Goal: Task Accomplishment & Management: Complete application form

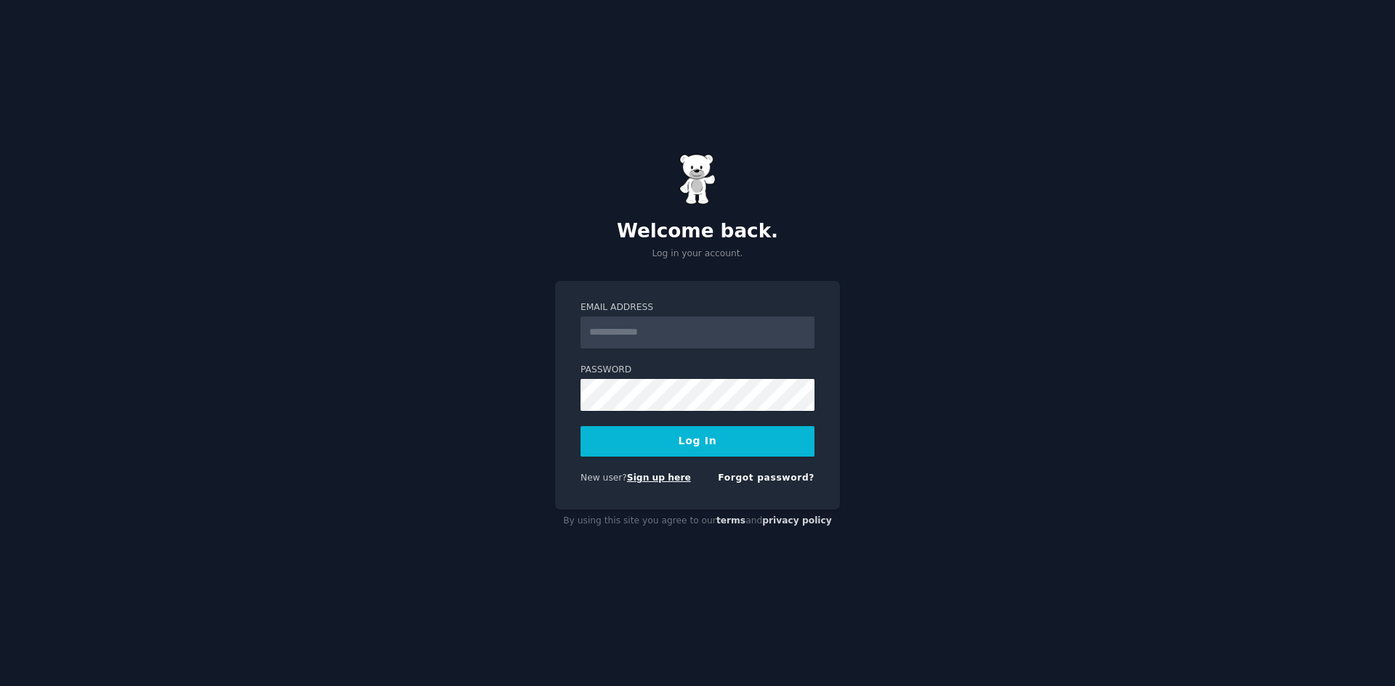
click at [644, 477] on link "Sign up here" at bounding box center [659, 478] width 64 height 10
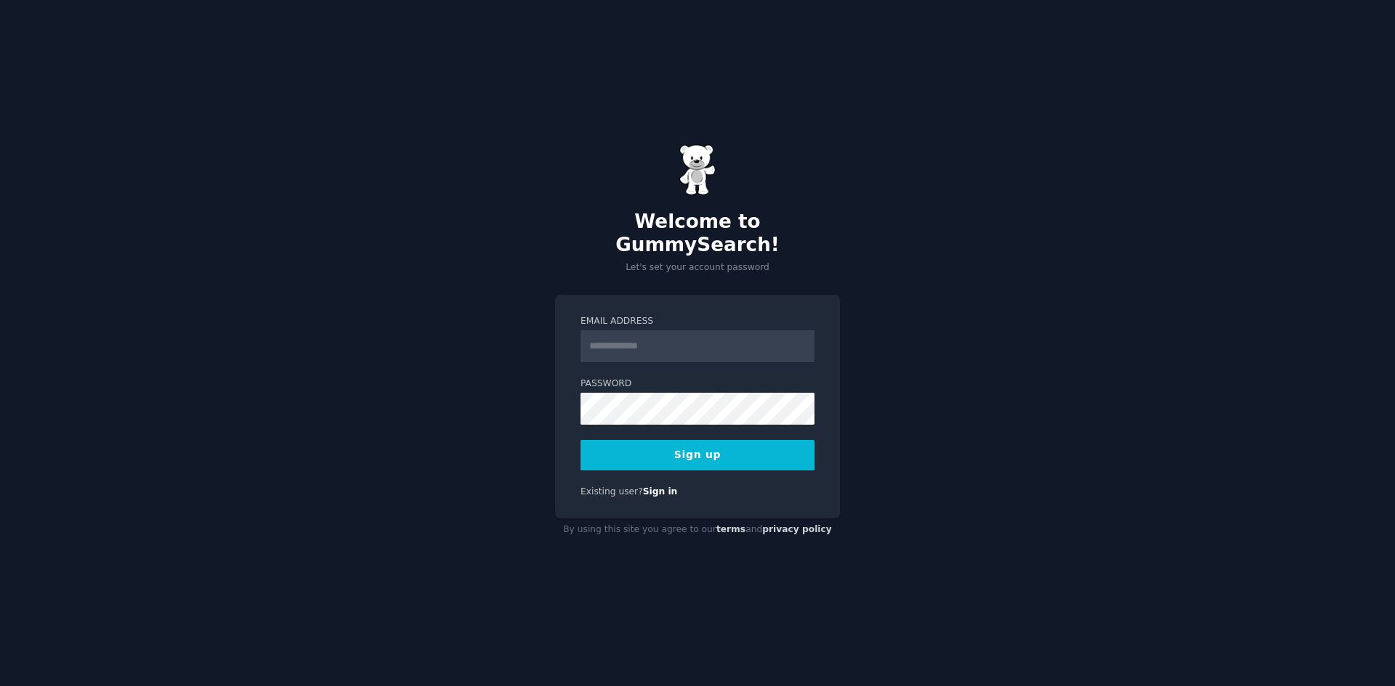
click at [624, 331] on input "Email Address" at bounding box center [697, 347] width 234 height 32
click at [611, 338] on input "Email Address" at bounding box center [697, 347] width 234 height 32
drag, startPoint x: 649, startPoint y: 334, endPoint x: 510, endPoint y: 331, distance: 139.5
click at [516, 331] on div "**********" at bounding box center [697, 343] width 1395 height 686
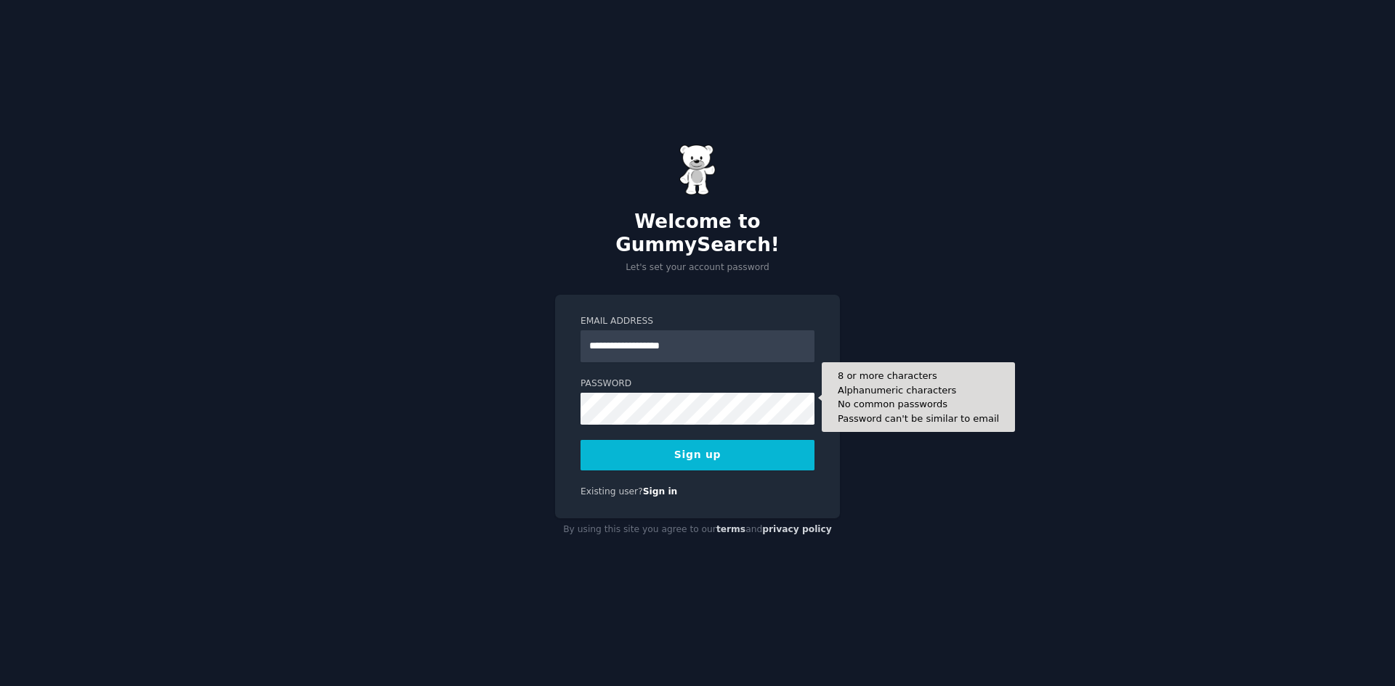
type input "**********"
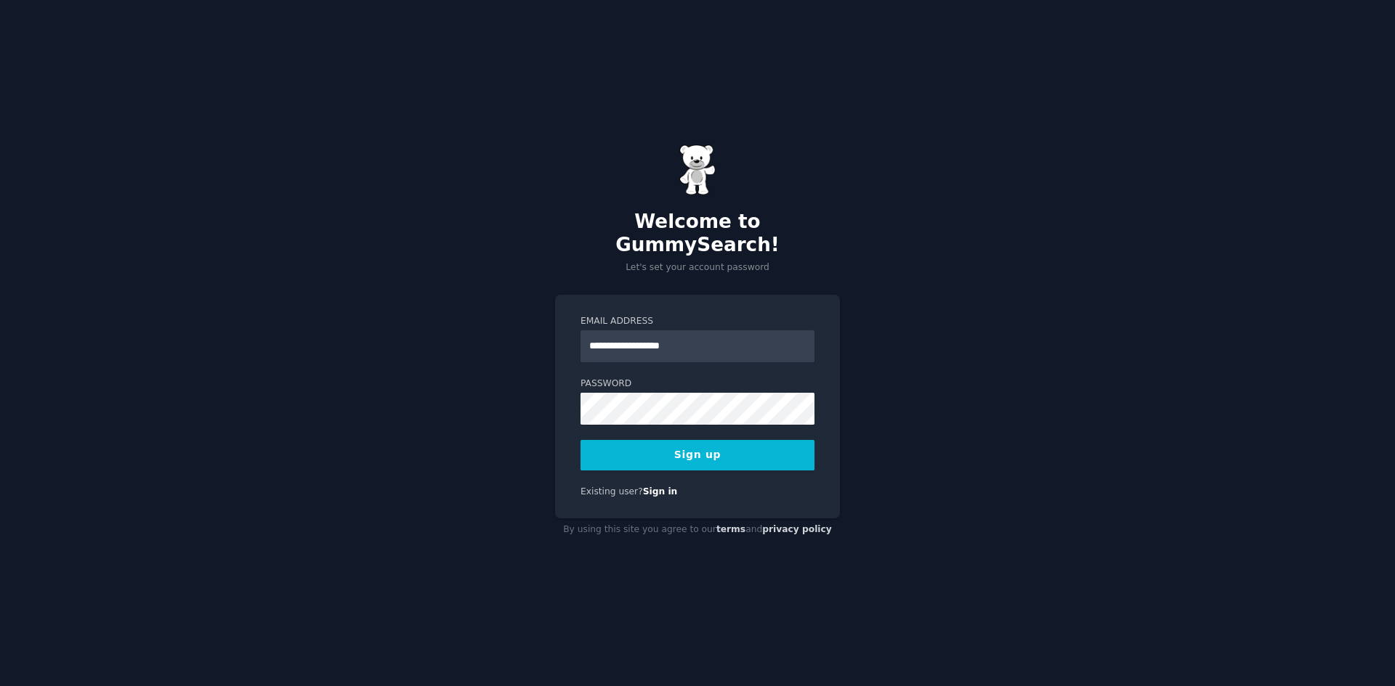
click at [541, 418] on div "**********" at bounding box center [697, 343] width 1395 height 686
click at [695, 449] on button "Sign up" at bounding box center [697, 455] width 234 height 31
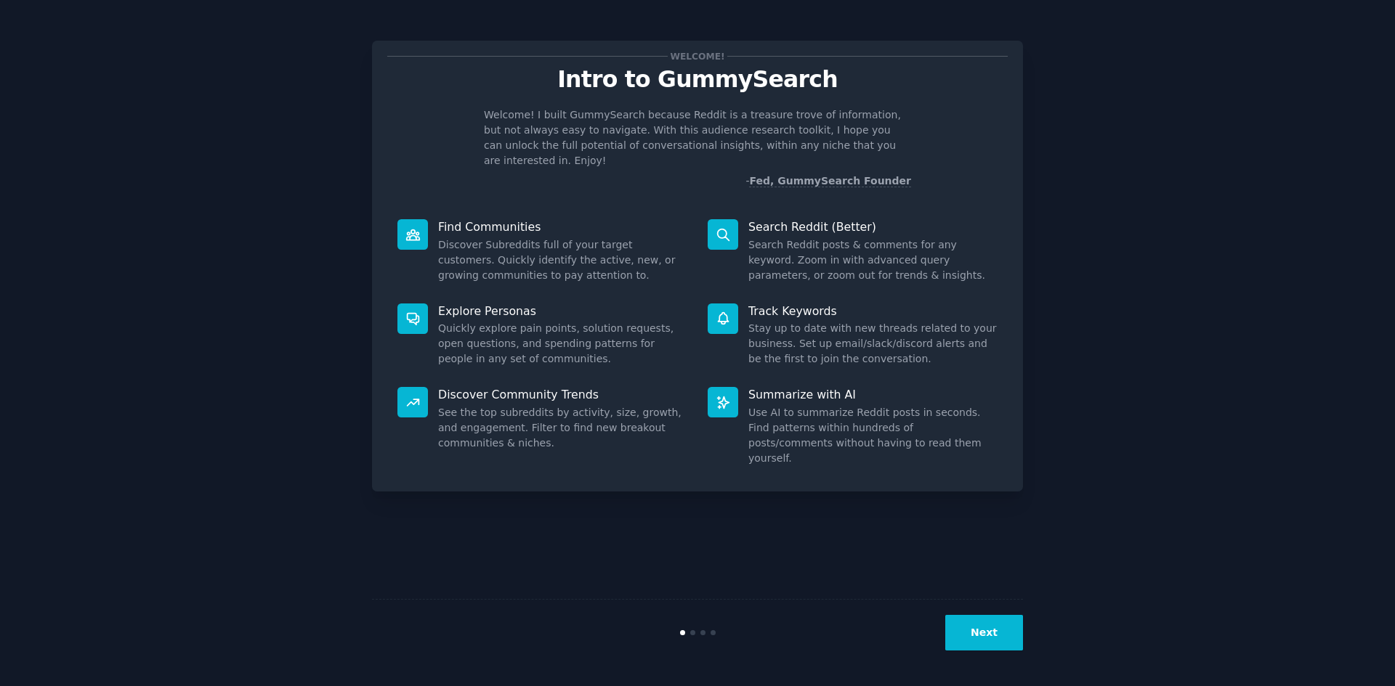
click at [984, 619] on button "Next" at bounding box center [984, 633] width 78 height 36
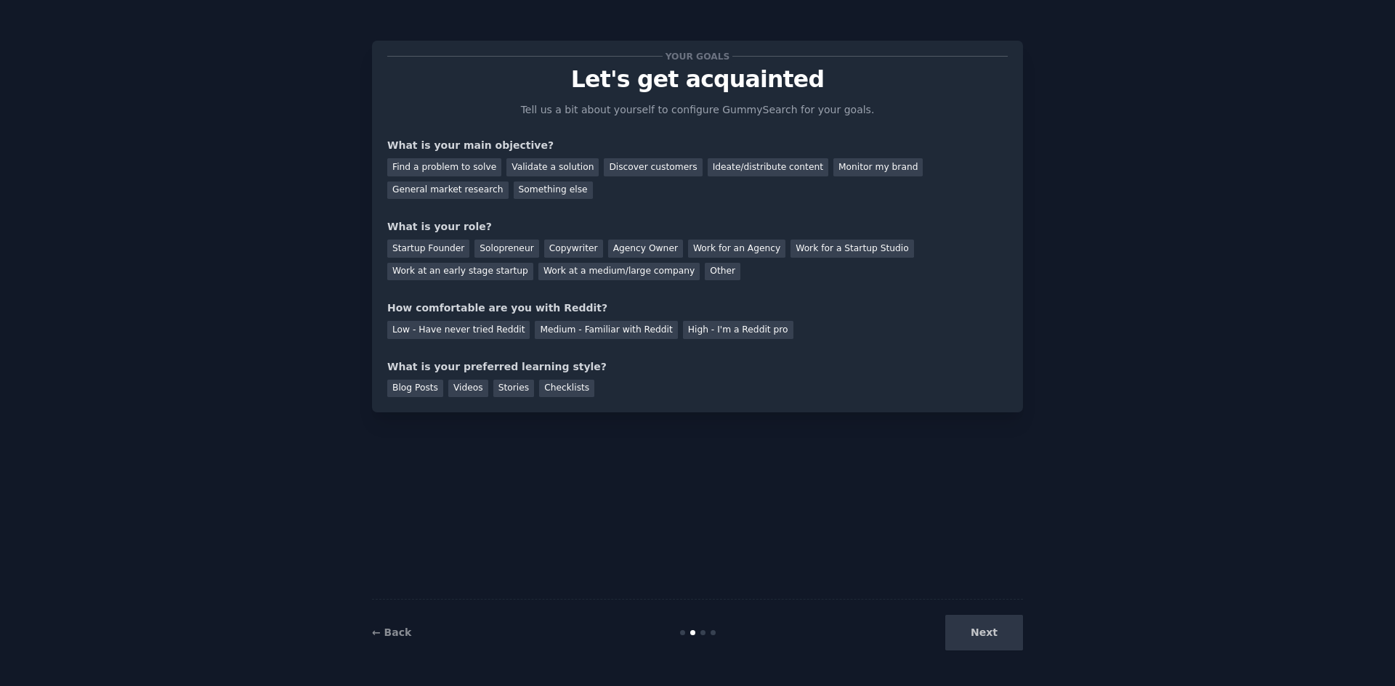
click at [987, 636] on div "Next" at bounding box center [914, 633] width 217 height 36
click at [623, 171] on div "Discover customers" at bounding box center [653, 167] width 98 height 18
click at [422, 246] on div "Startup Founder" at bounding box center [428, 249] width 82 height 18
click at [535, 329] on div "Medium - Familiar with Reddit" at bounding box center [606, 330] width 142 height 18
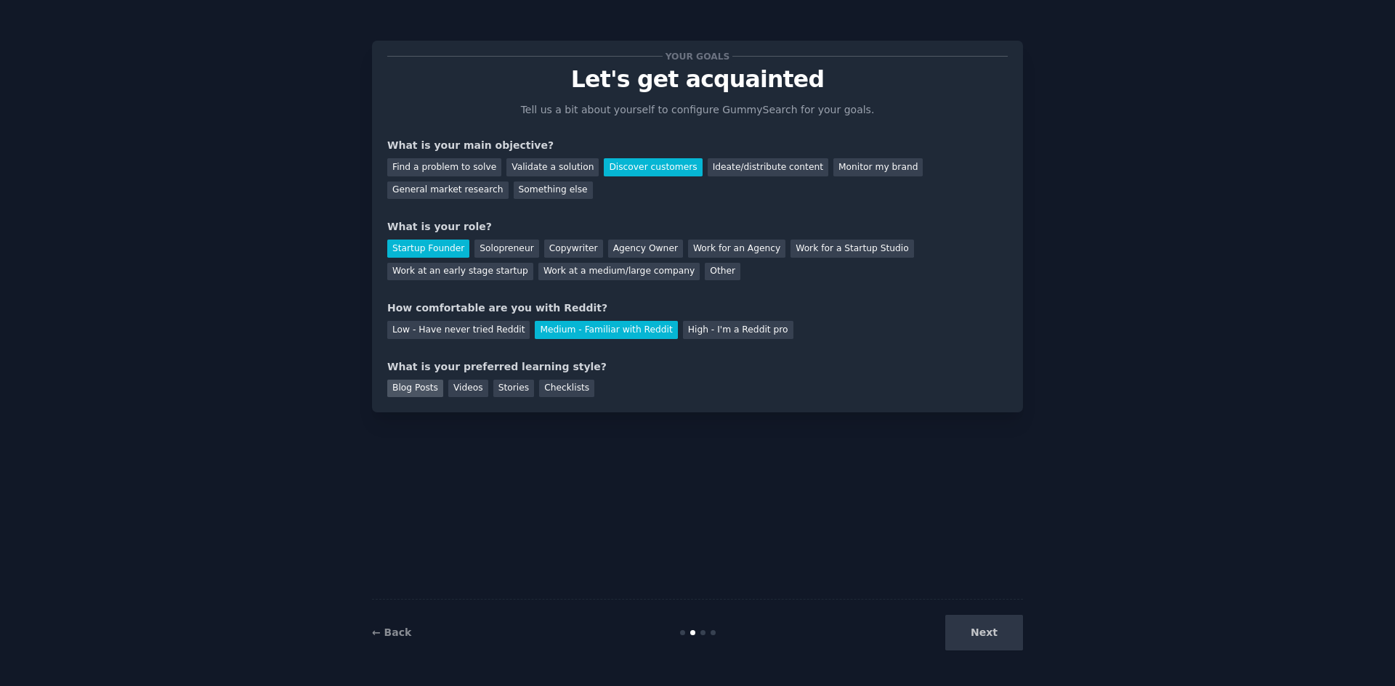
click at [433, 389] on div "Blog Posts" at bounding box center [415, 389] width 56 height 18
click at [990, 628] on button "Next" at bounding box center [984, 633] width 78 height 36
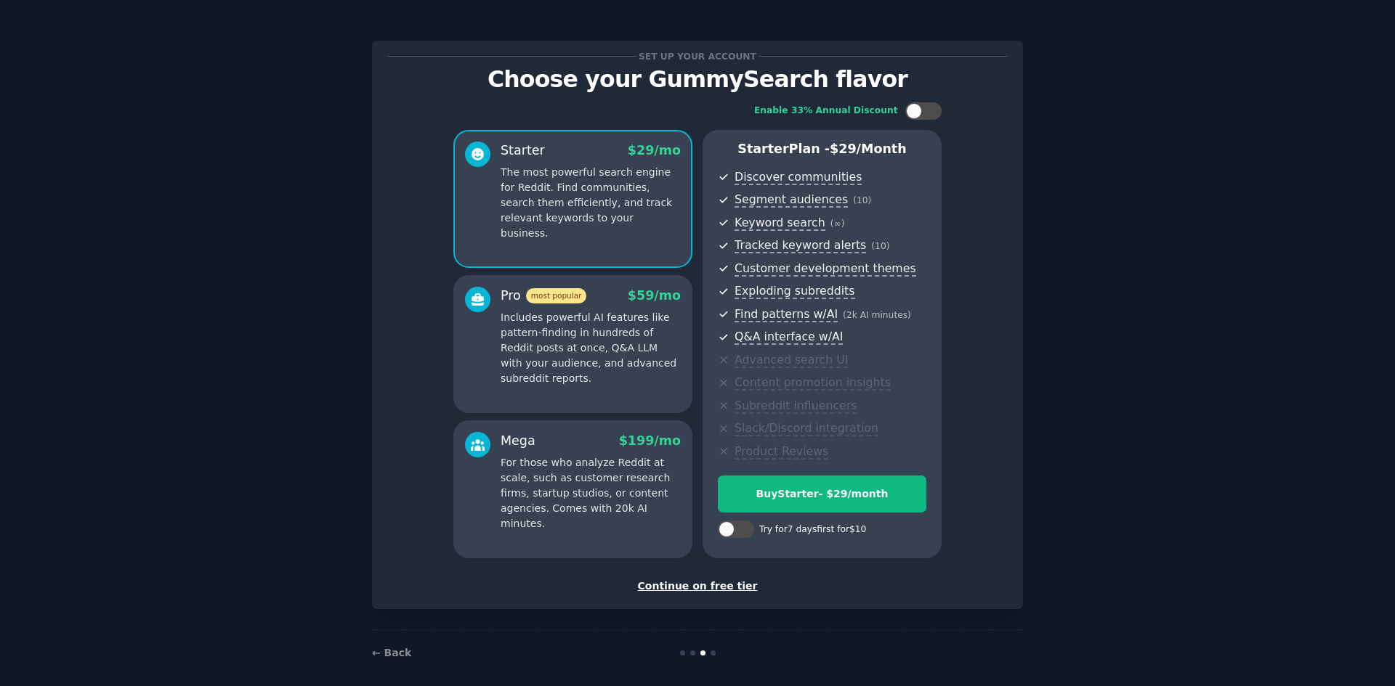
click at [713, 580] on div "Continue on free tier" at bounding box center [697, 586] width 620 height 15
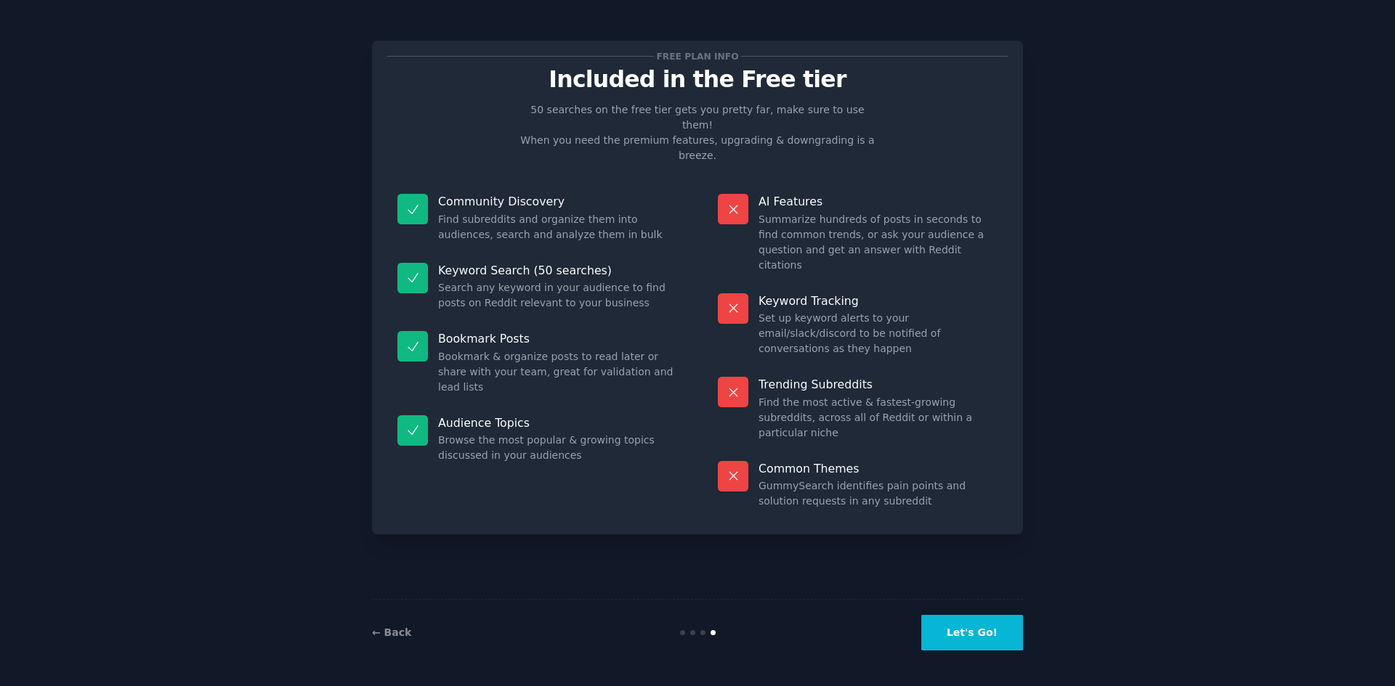
click at [975, 644] on button "Let's Go!" at bounding box center [972, 633] width 102 height 36
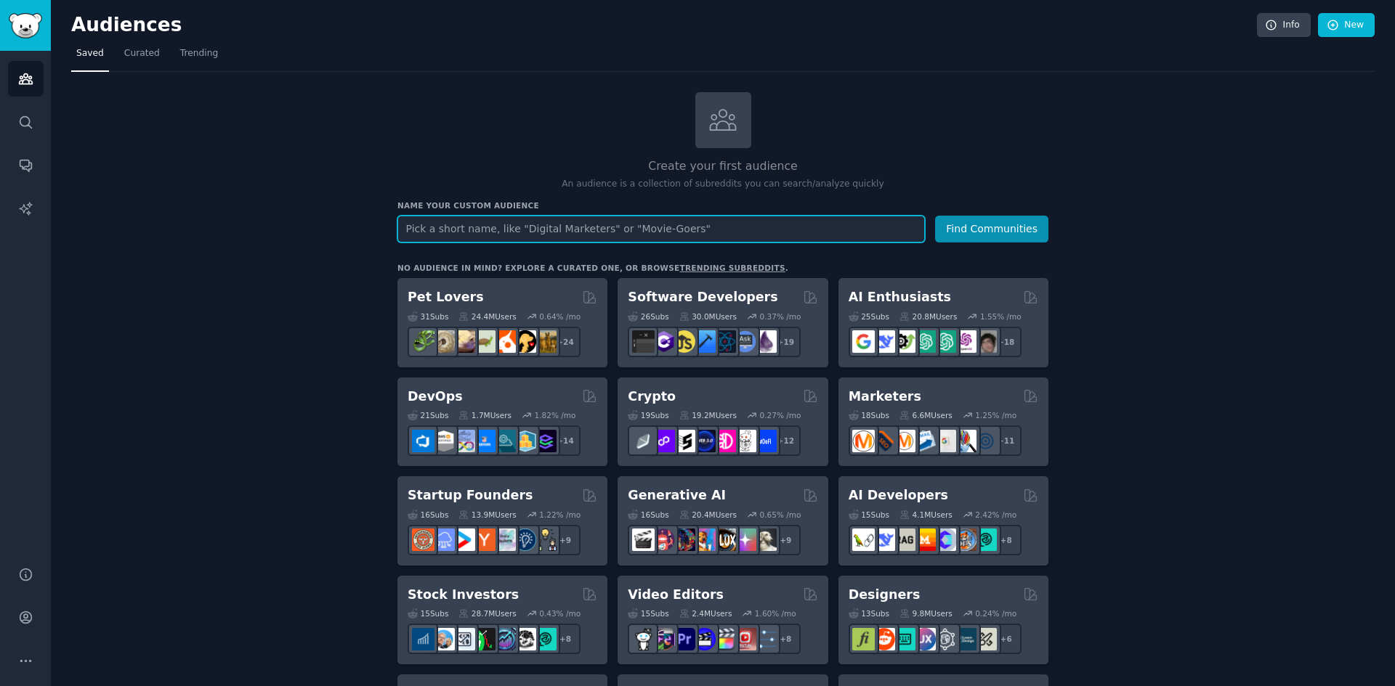
click at [474, 220] on input "text" at bounding box center [660, 229] width 527 height 27
type input "resume"
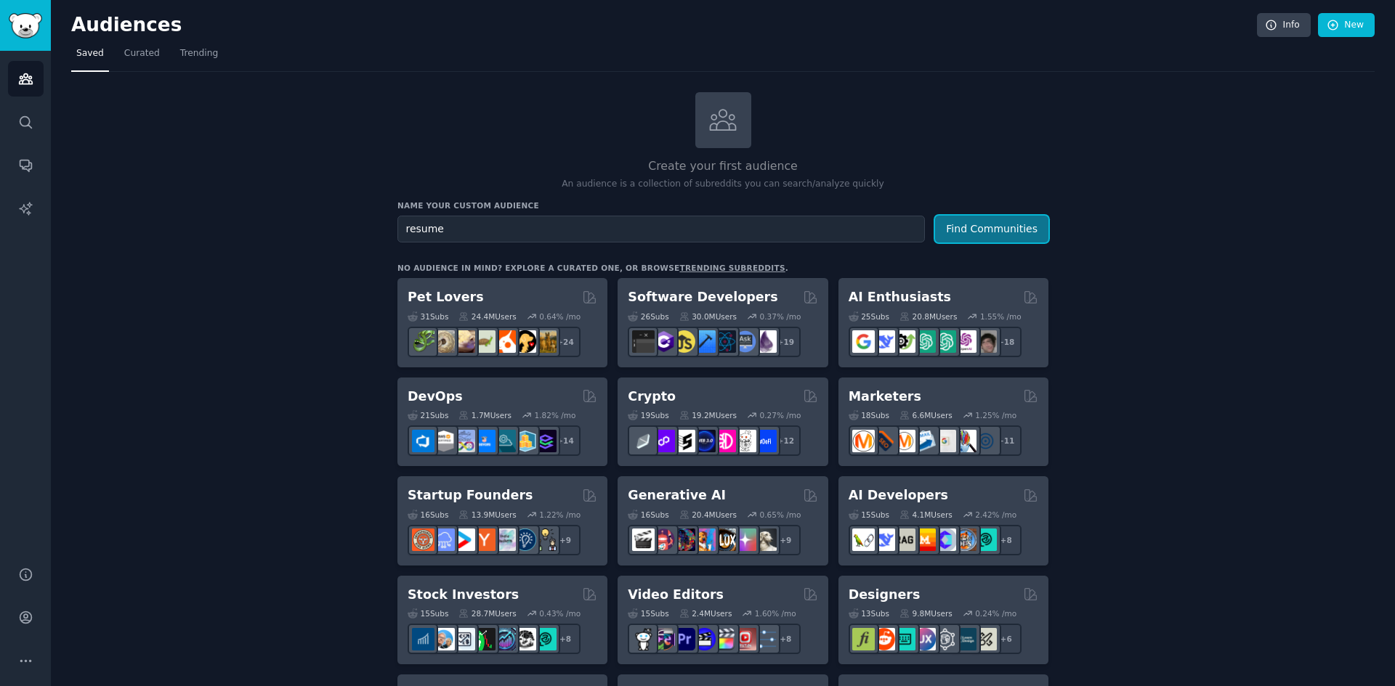
click at [1007, 233] on button "Find Communities" at bounding box center [991, 229] width 113 height 27
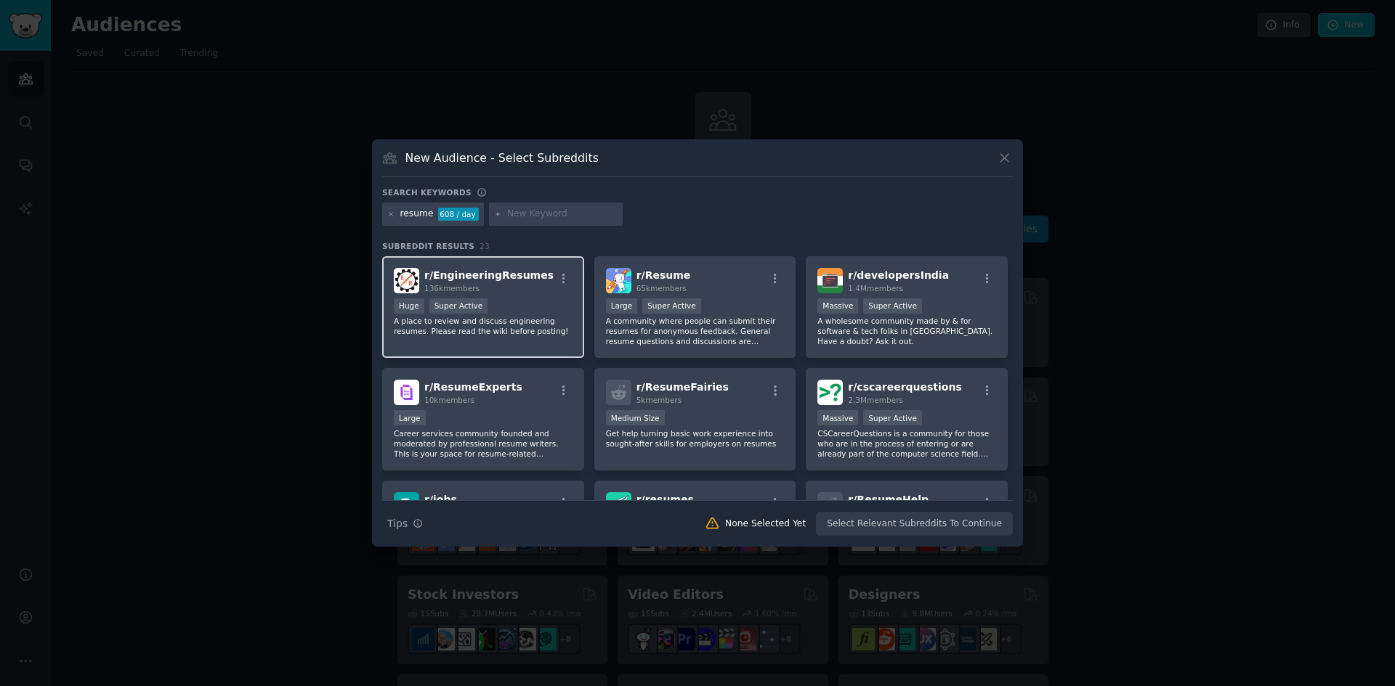
click at [503, 281] on span "r/ EngineeringResumes" at bounding box center [488, 276] width 129 height 12
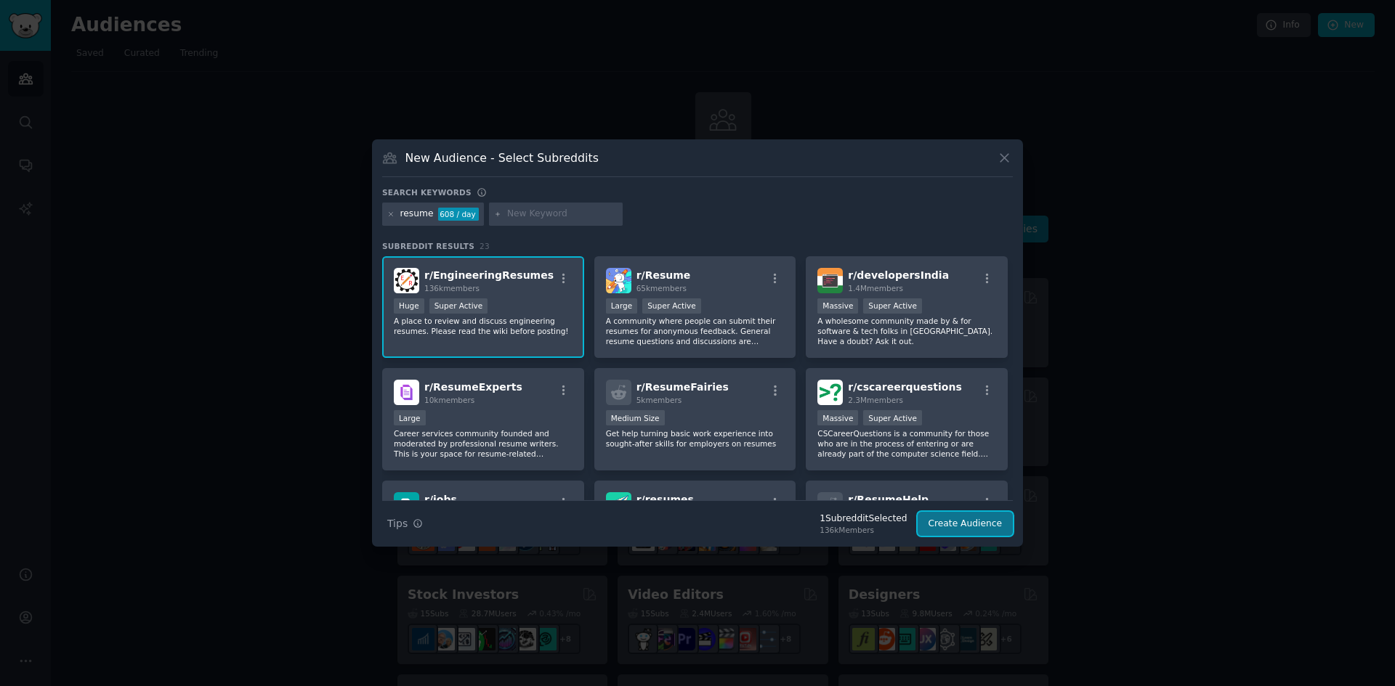
click at [965, 530] on button "Create Audience" at bounding box center [965, 524] width 96 height 25
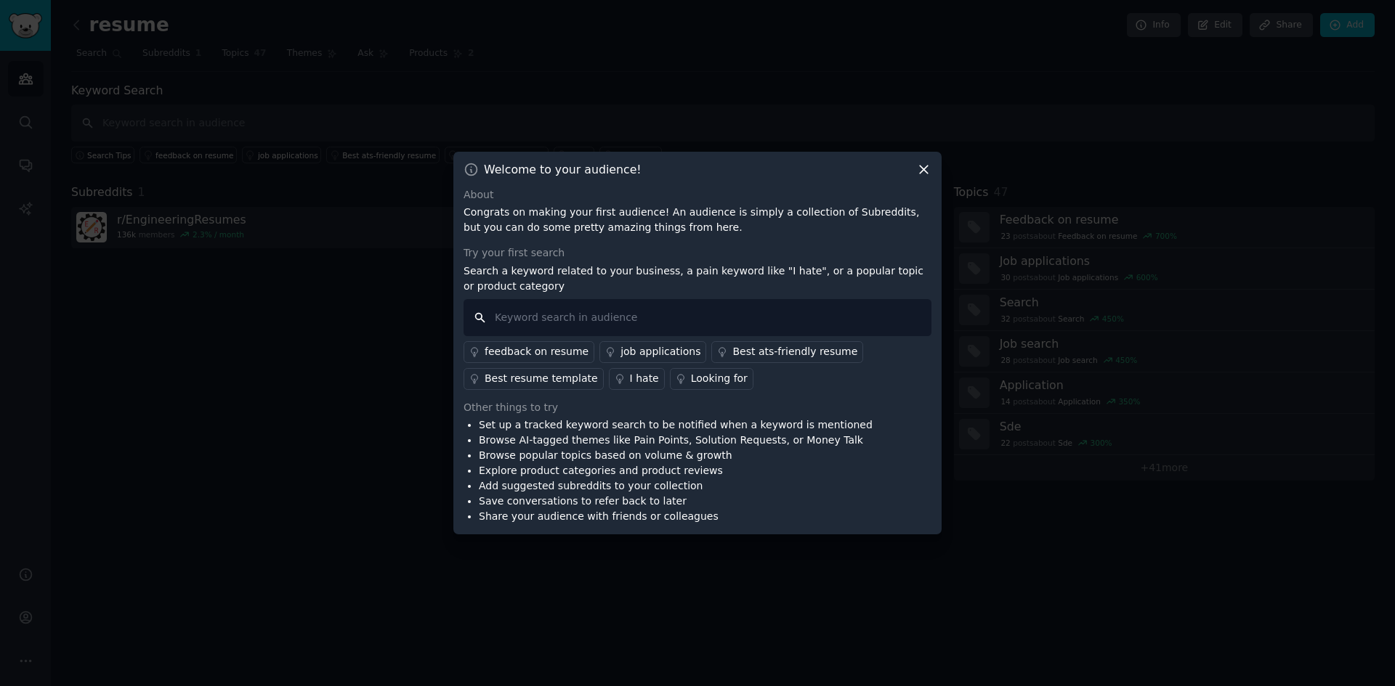
click at [548, 321] on input "text" at bounding box center [697, 317] width 468 height 37
click at [543, 313] on input "resume buider" at bounding box center [697, 317] width 468 height 37
type input "resume builder"
click at [617, 317] on input "resume builder" at bounding box center [697, 317] width 468 height 37
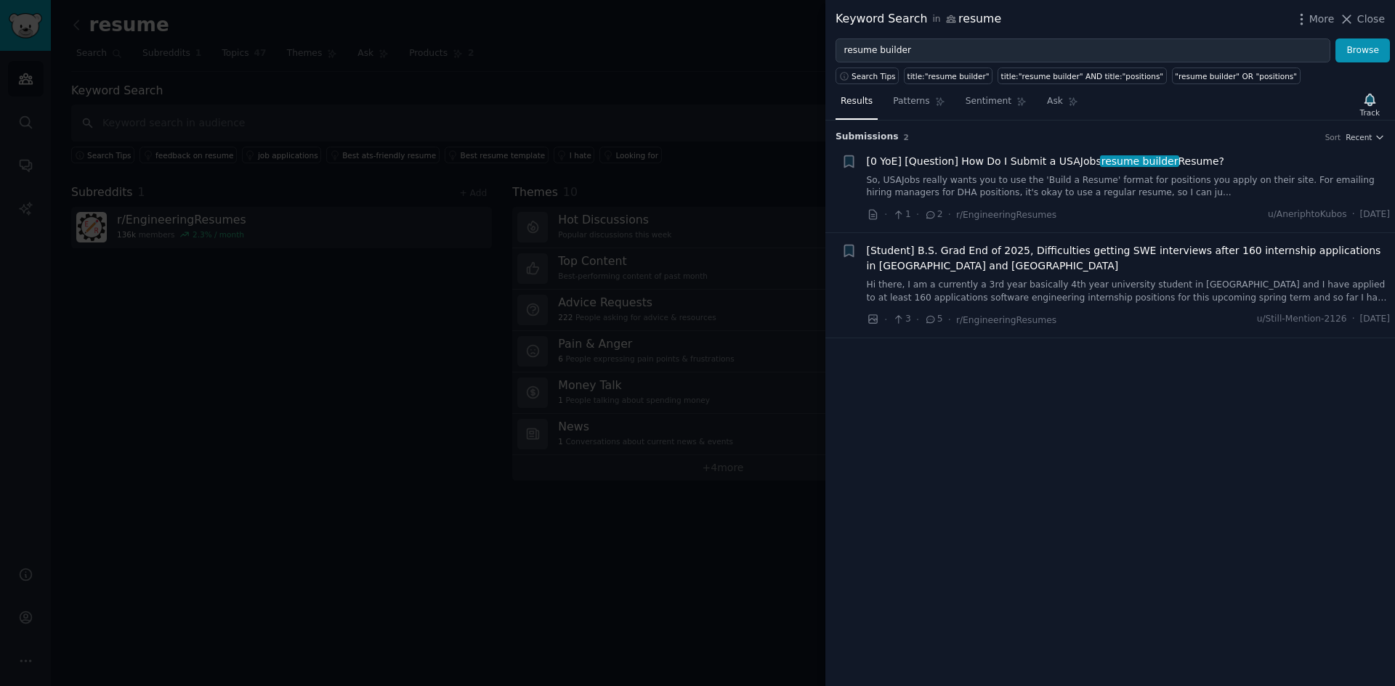
click at [829, 469] on div "Submission s 2 Sort Recent + [0 YoE] [Question] How Do I Submit a USAJobs resum…" at bounding box center [1110, 404] width 570 height 566
click at [777, 474] on div at bounding box center [697, 343] width 1395 height 686
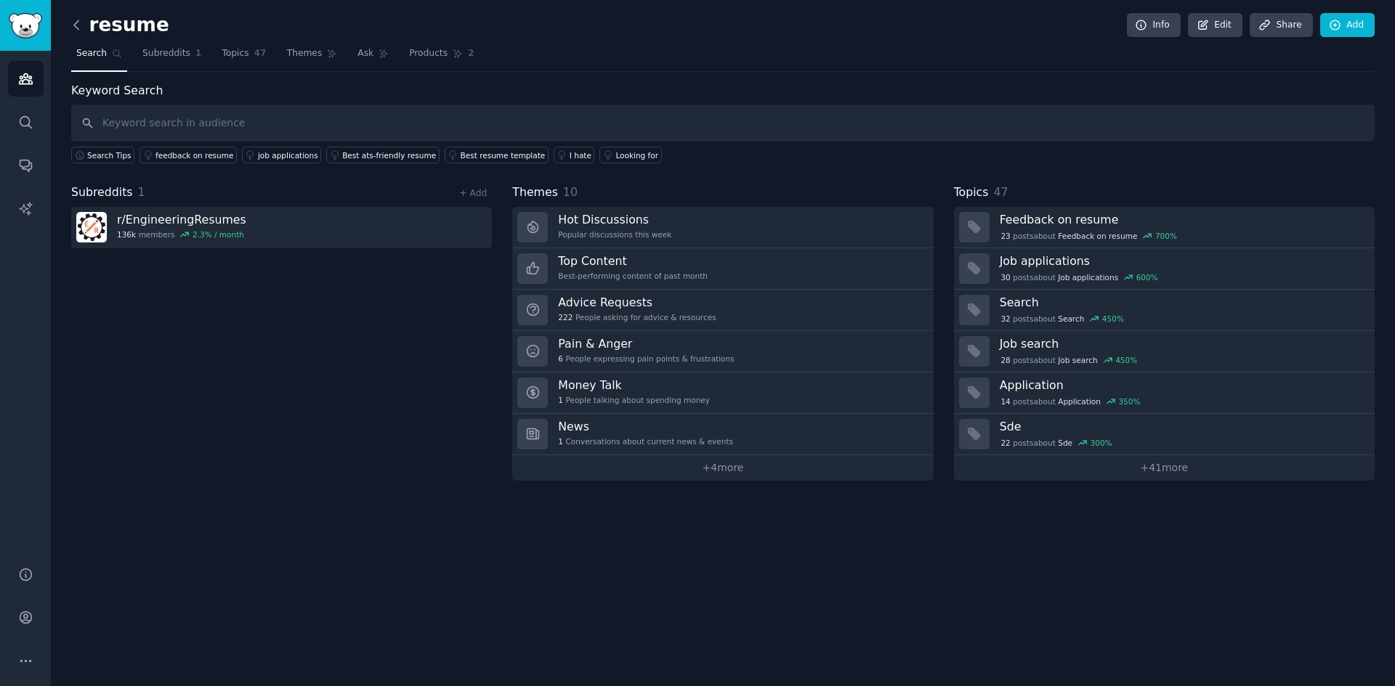
click at [75, 25] on icon at bounding box center [76, 24] width 15 height 15
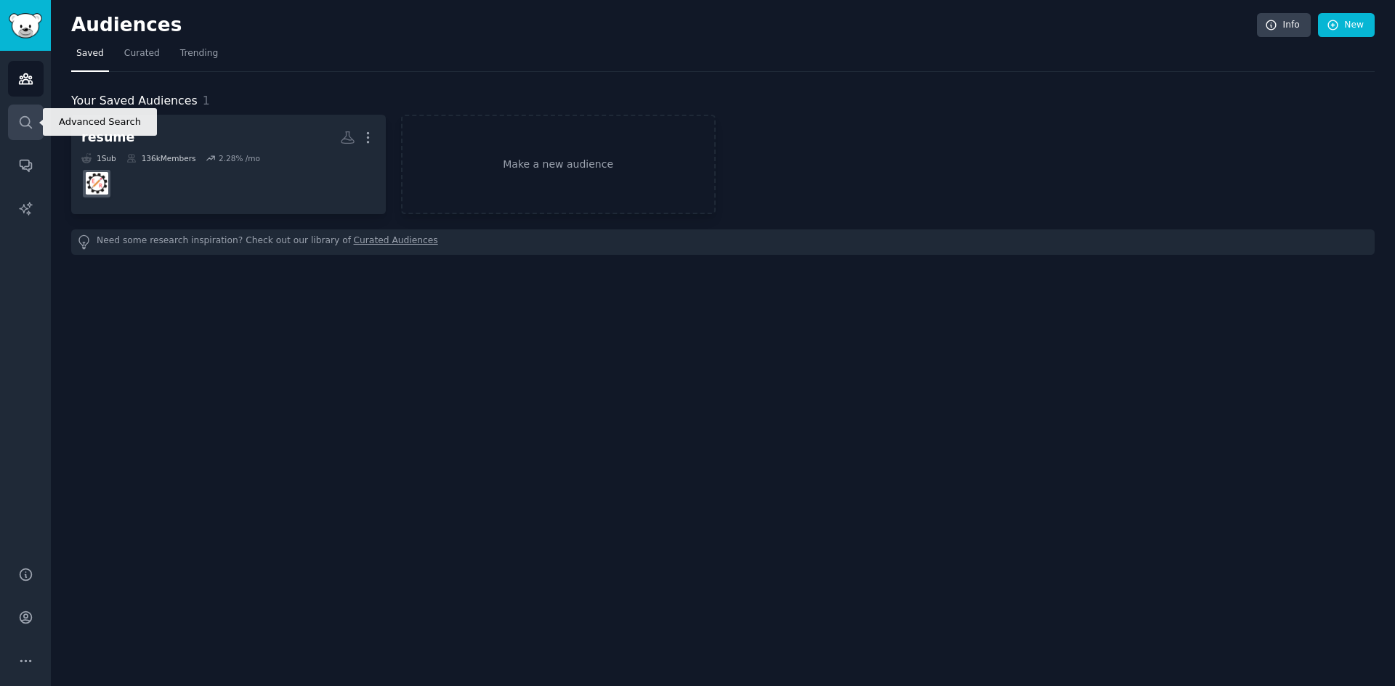
click at [34, 117] on link "Search" at bounding box center [26, 123] width 36 height 36
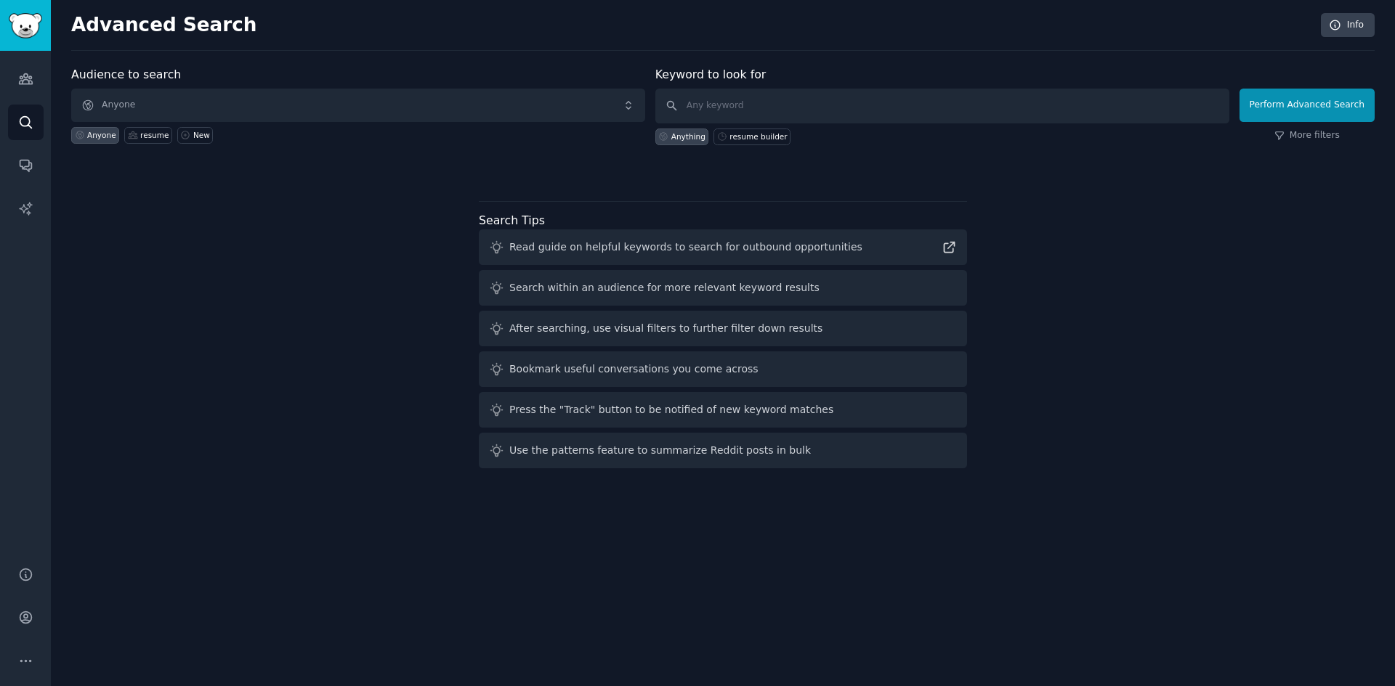
click at [815, 85] on div "Keyword to look for Anything resume builder" at bounding box center [942, 105] width 574 height 79
click at [818, 102] on input "text" at bounding box center [942, 106] width 574 height 35
type input "resume builder"
click at [1324, 93] on button "Perform Advanced Search" at bounding box center [1306, 105] width 135 height 33
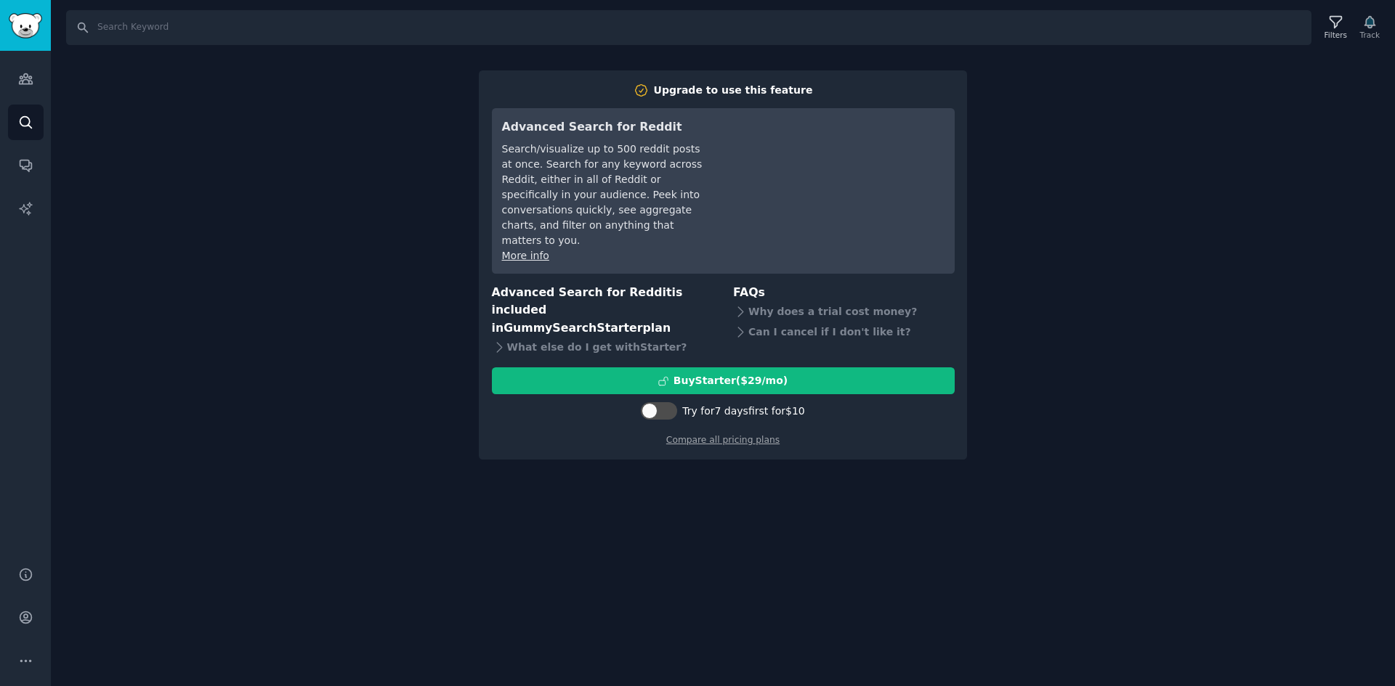
click at [1157, 422] on div "Search Filters Track Upgrade to use this feature Advanced Search for Reddit Sea…" at bounding box center [723, 343] width 1344 height 686
click at [23, 58] on div "Audiences Search Conversations AI Reports" at bounding box center [25, 300] width 51 height 498
click at [23, 64] on link "Audiences" at bounding box center [26, 79] width 36 height 36
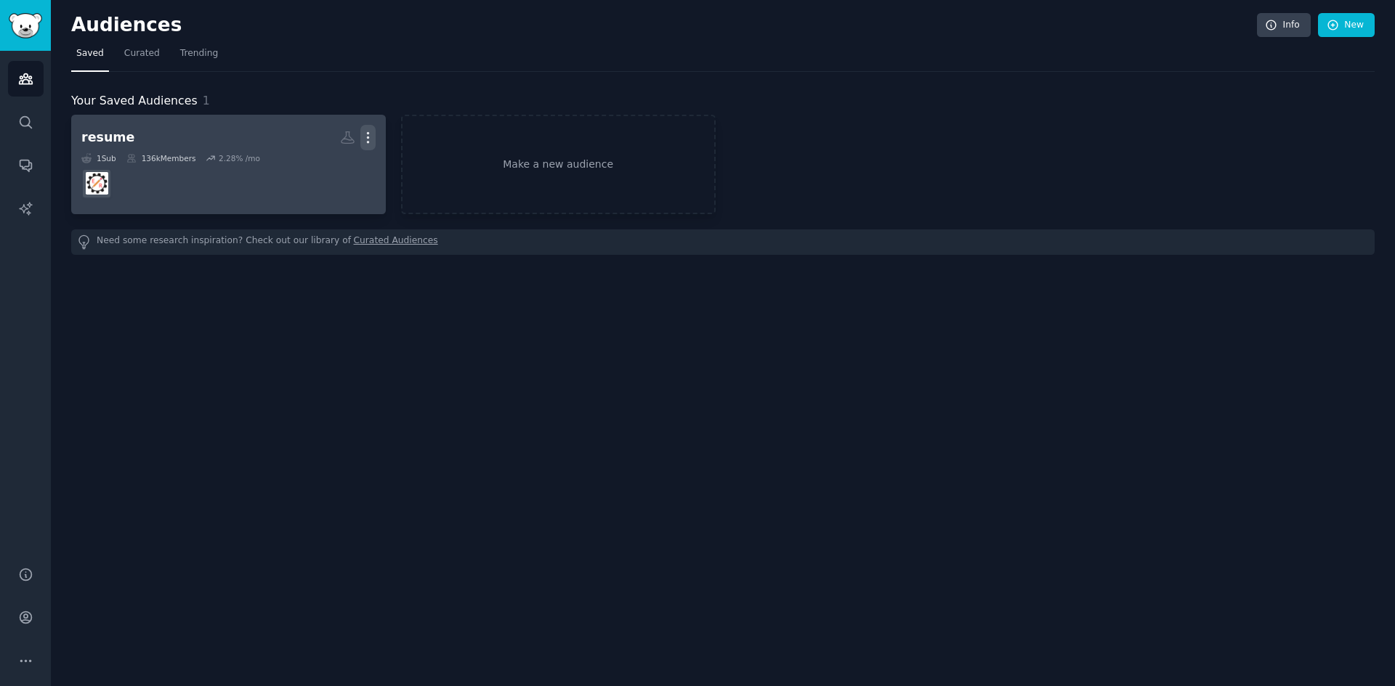
click at [363, 142] on icon "button" at bounding box center [367, 137] width 15 height 15
click at [324, 167] on p "Delete" at bounding box center [328, 168] width 33 height 15
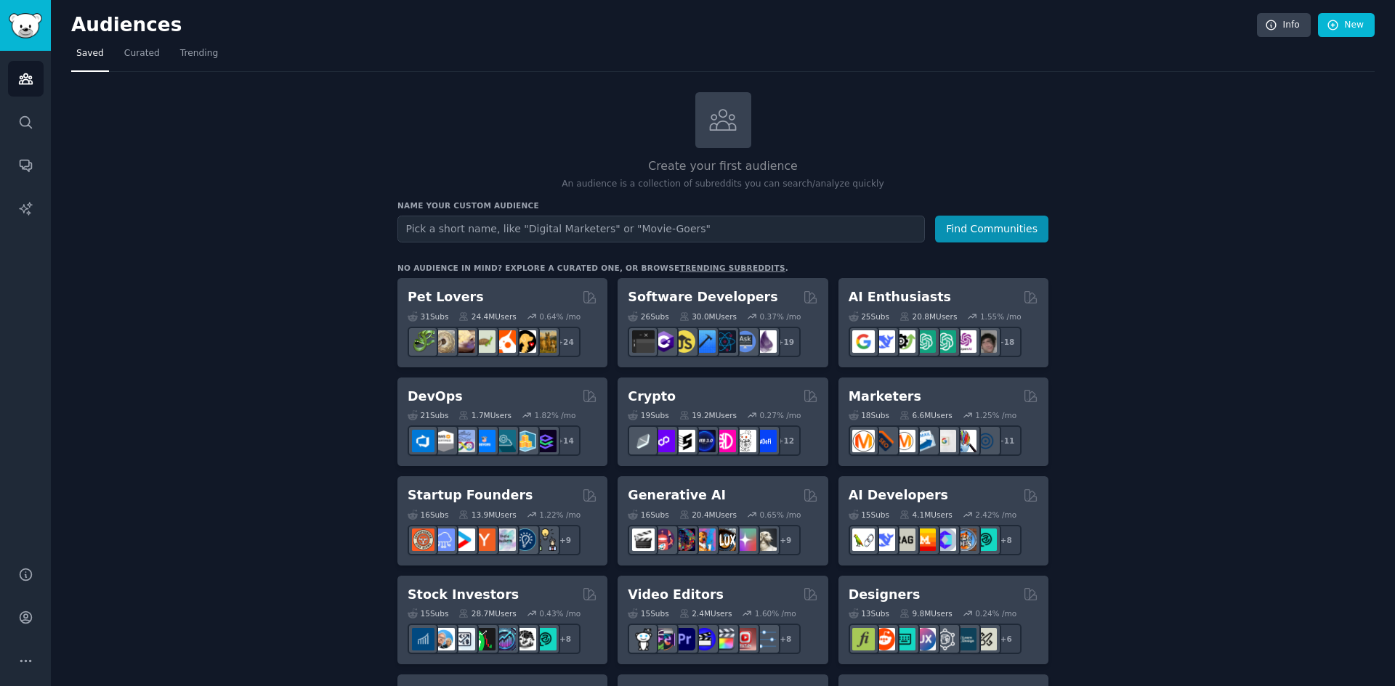
click at [549, 230] on input "text" at bounding box center [660, 229] width 527 height 27
type input "resume builder"
click at [1008, 231] on button "Find Communities" at bounding box center [991, 229] width 113 height 27
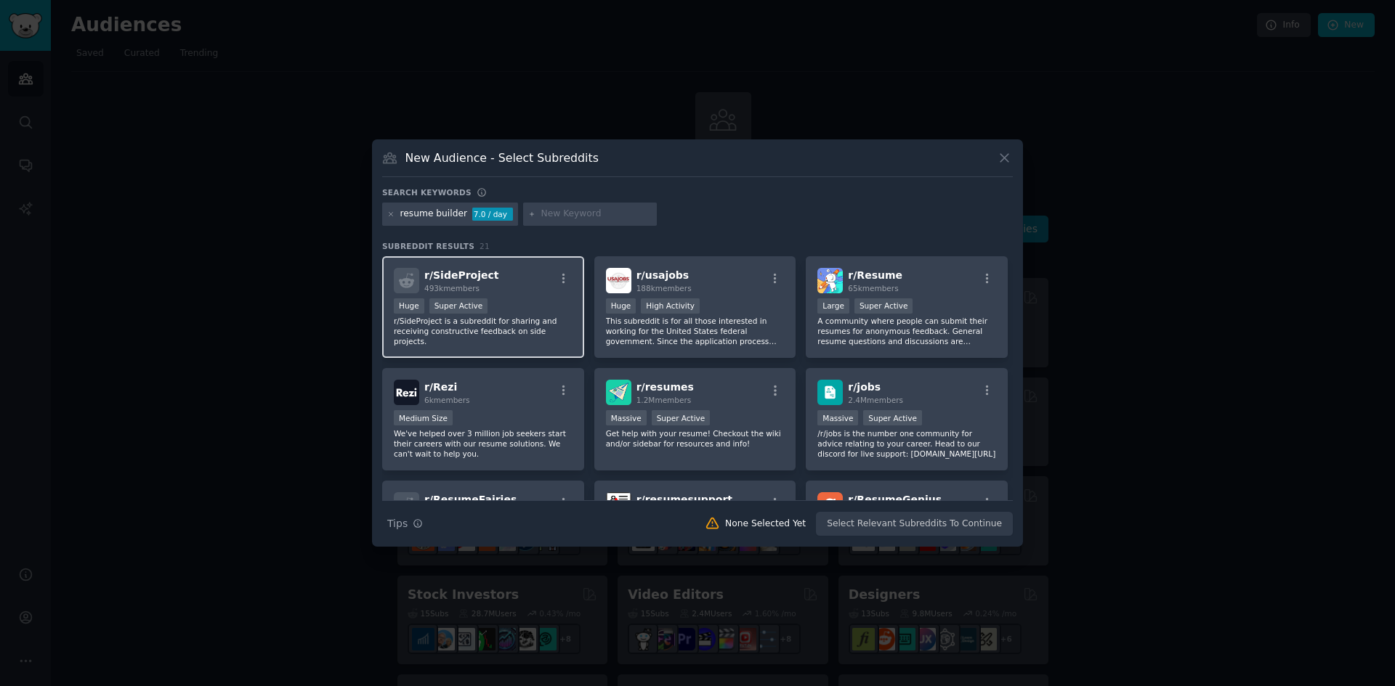
click at [455, 275] on span "r/ SideProject" at bounding box center [461, 276] width 75 height 12
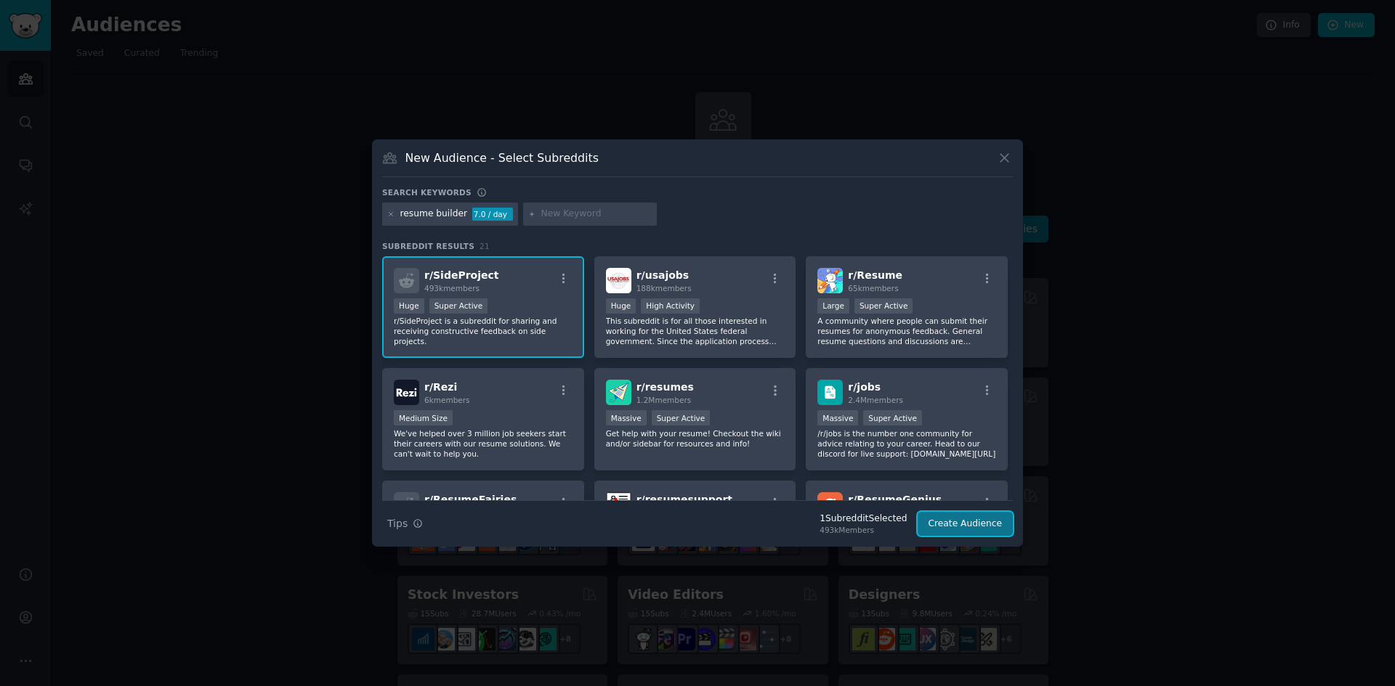
click at [932, 535] on button "Create Audience" at bounding box center [965, 524] width 96 height 25
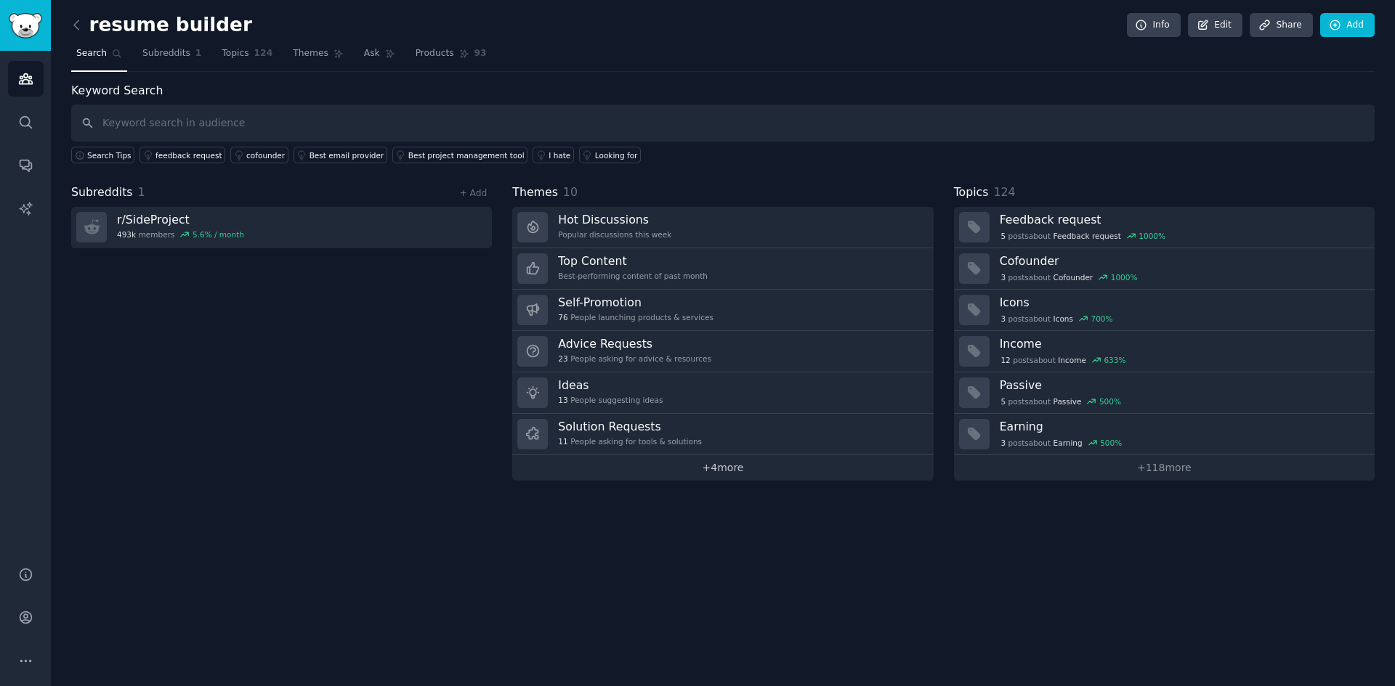
click at [745, 471] on link "+ 4 more" at bounding box center [722, 467] width 421 height 25
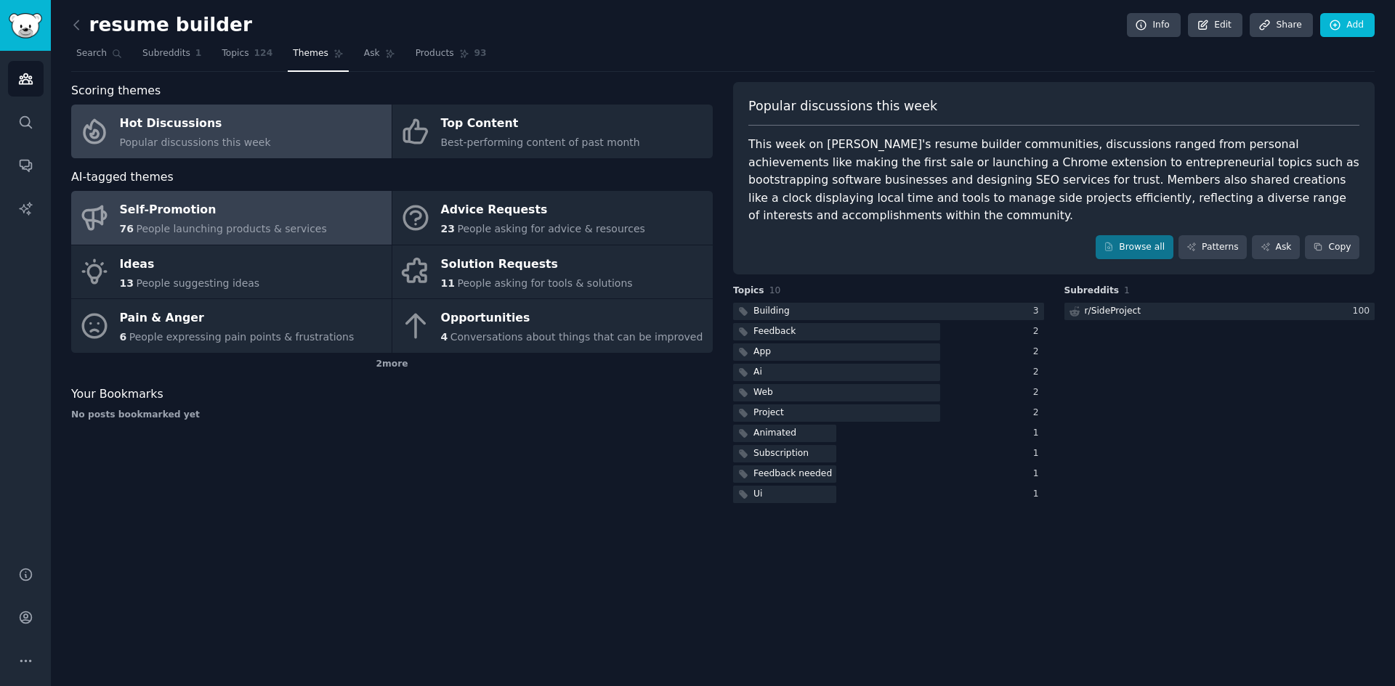
click at [274, 211] on div "Self-Promotion" at bounding box center [223, 210] width 207 height 23
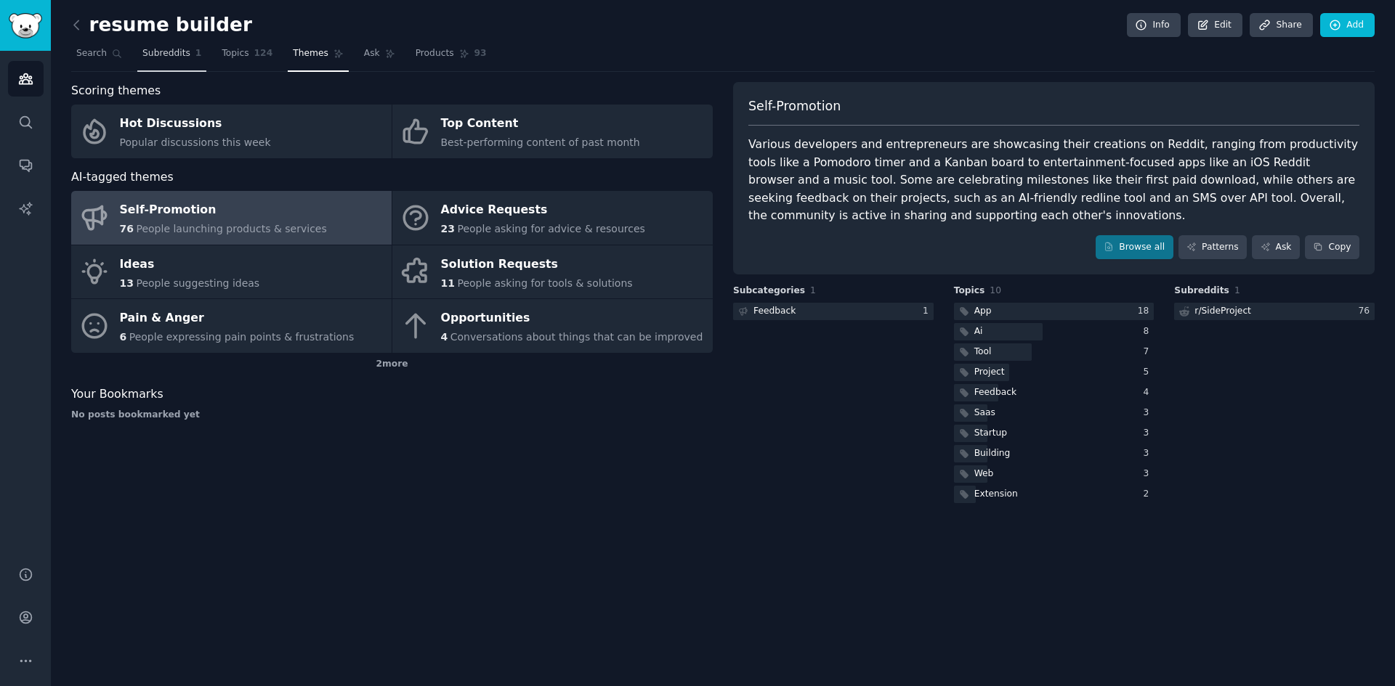
click at [191, 60] on link "Subreddits 1" at bounding box center [171, 57] width 69 height 30
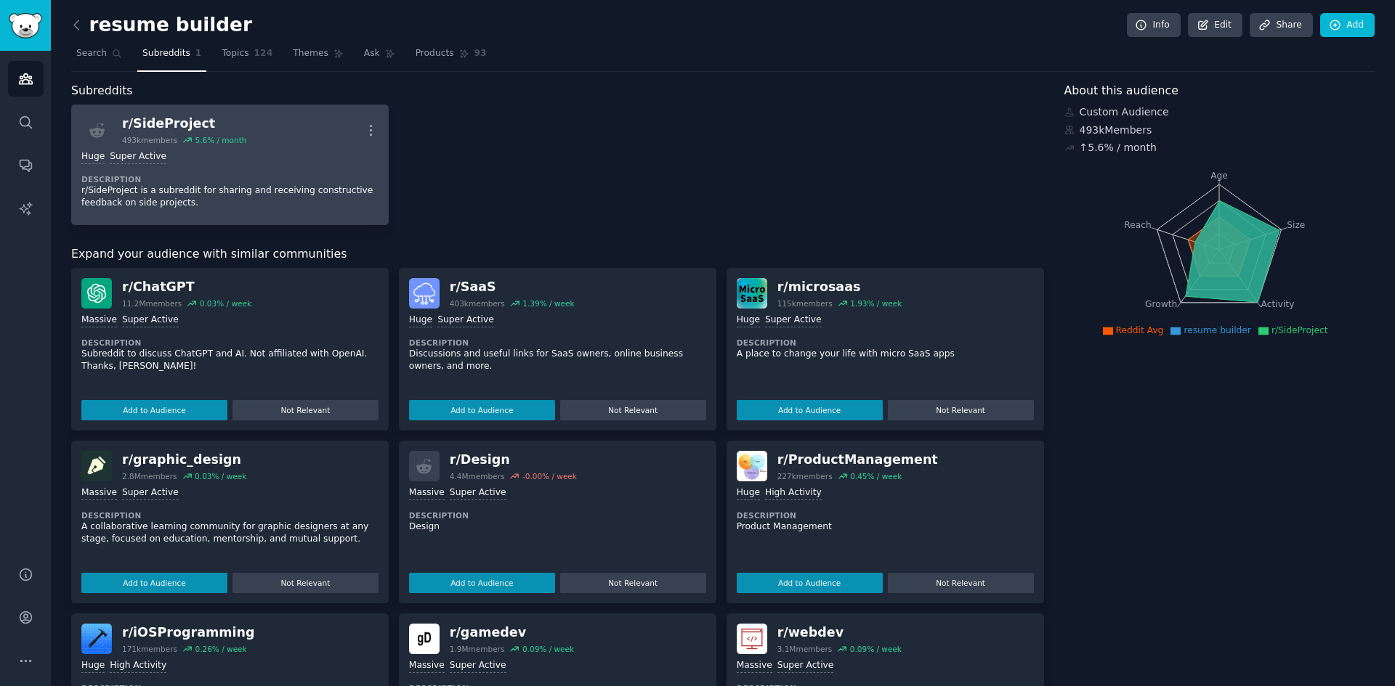
click at [154, 122] on div "r/ SideProject" at bounding box center [184, 124] width 124 height 18
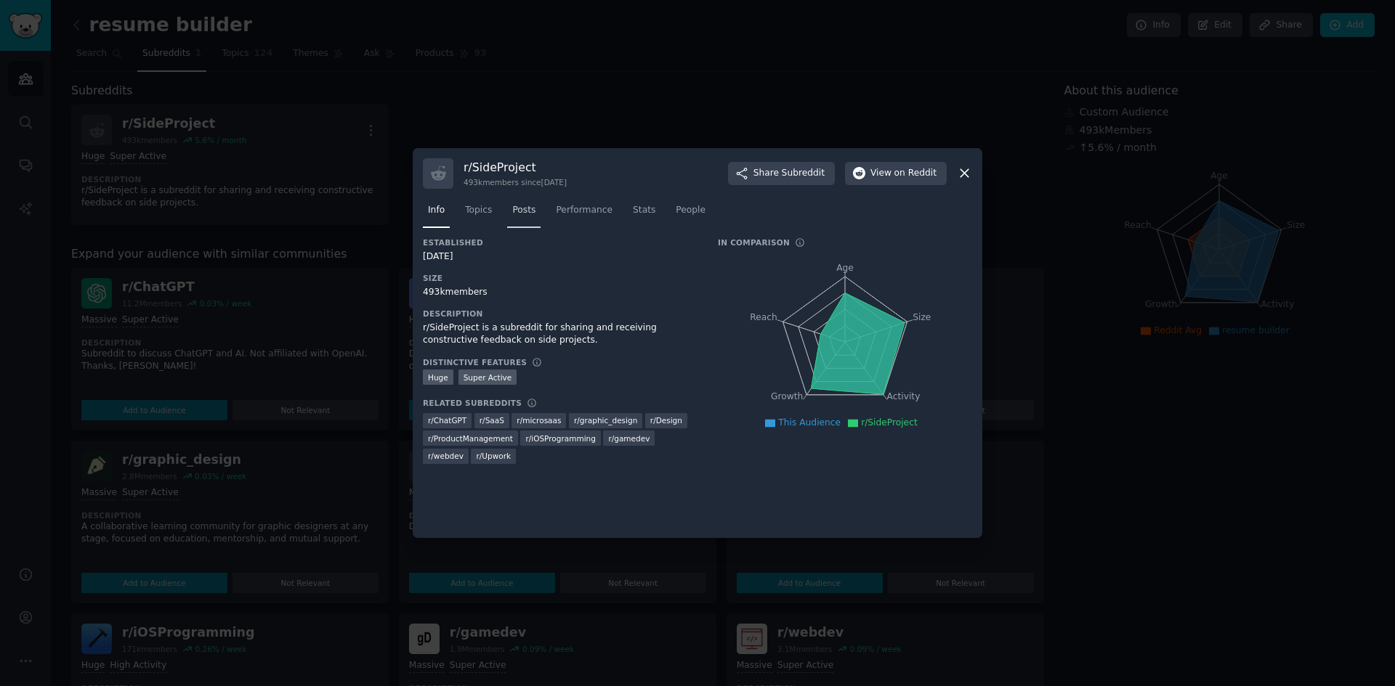
click at [524, 211] on span "Posts" at bounding box center [523, 210] width 23 height 13
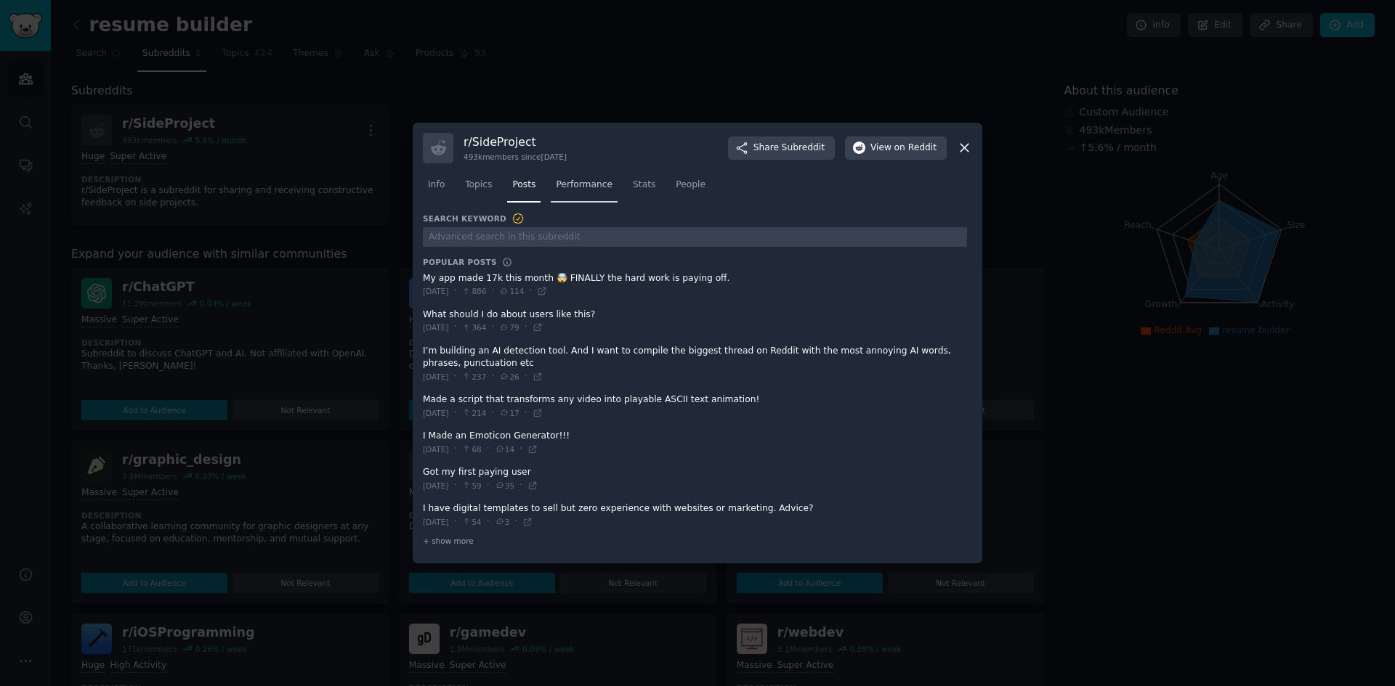
click at [585, 179] on span "Performance" at bounding box center [584, 185] width 57 height 13
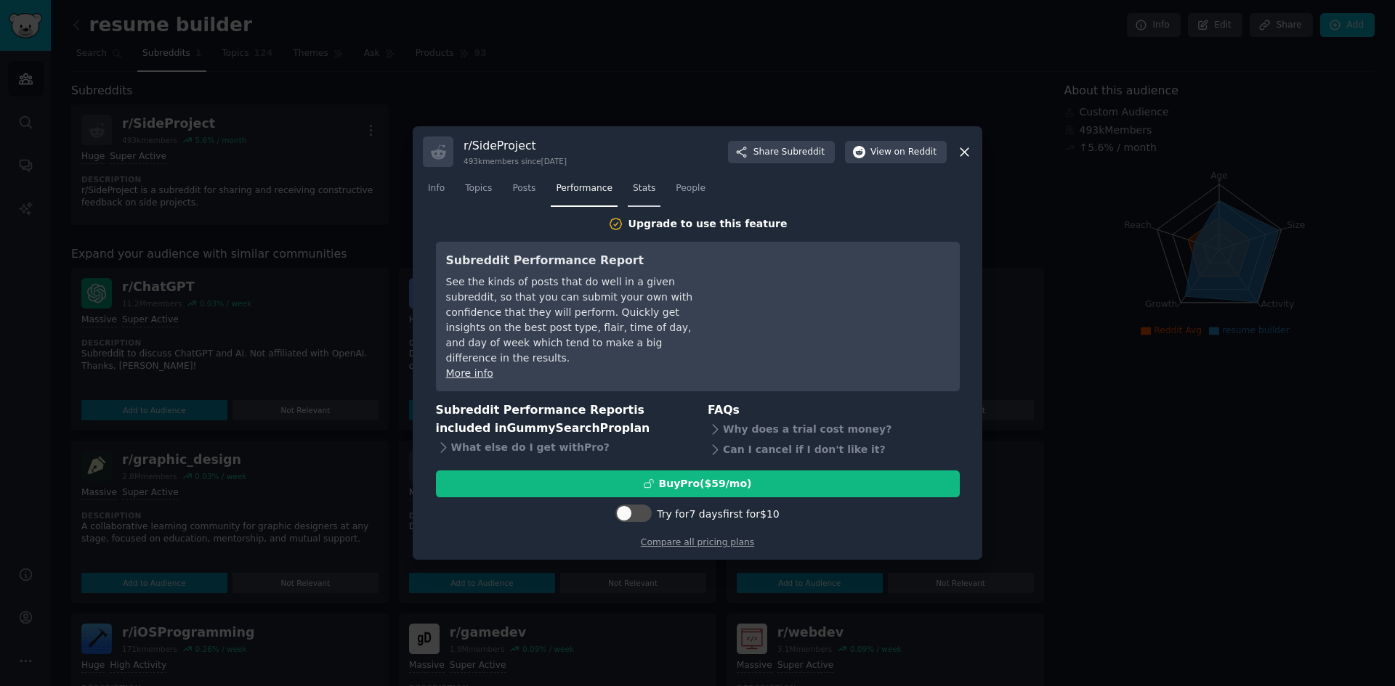
click at [633, 195] on span "Stats" at bounding box center [644, 188] width 23 height 13
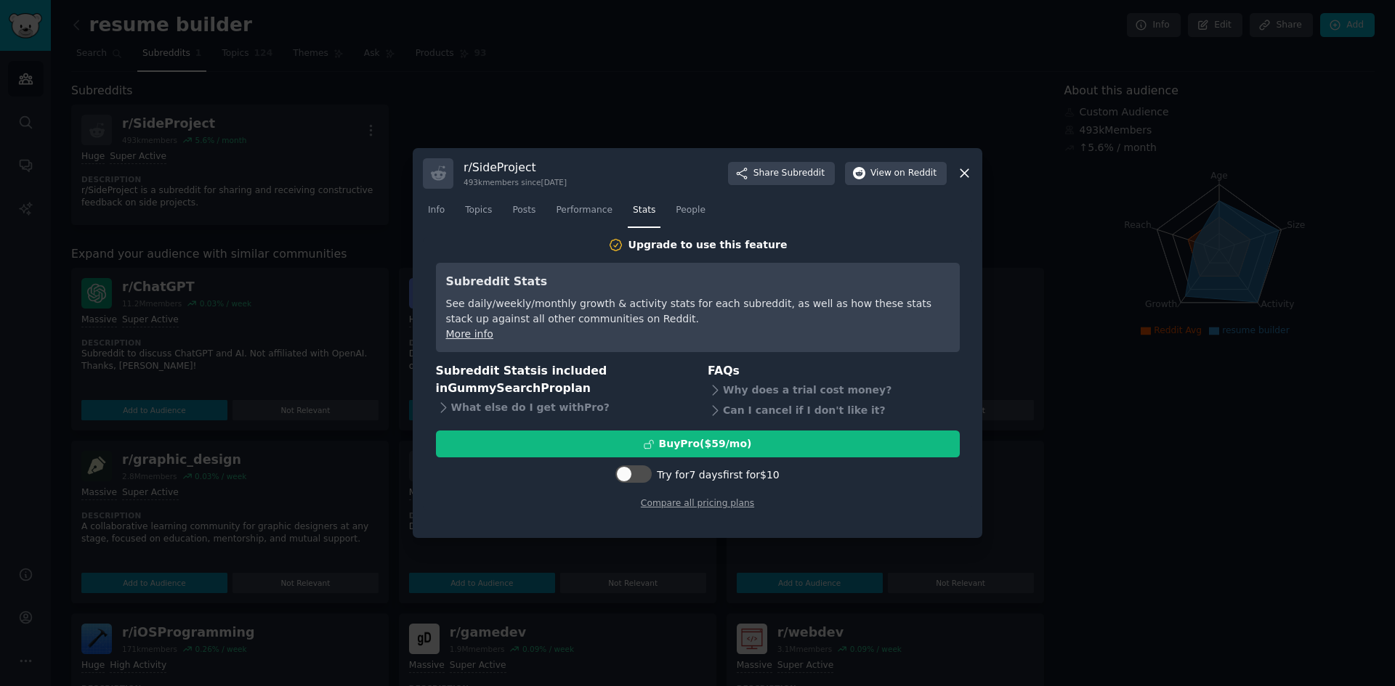
click at [698, 208] on nav "Info Topics Posts Performance Stats People" at bounding box center [697, 214] width 549 height 30
click at [676, 203] on link "People" at bounding box center [690, 214] width 40 height 30
click at [561, 211] on span "Performance" at bounding box center [584, 210] width 57 height 13
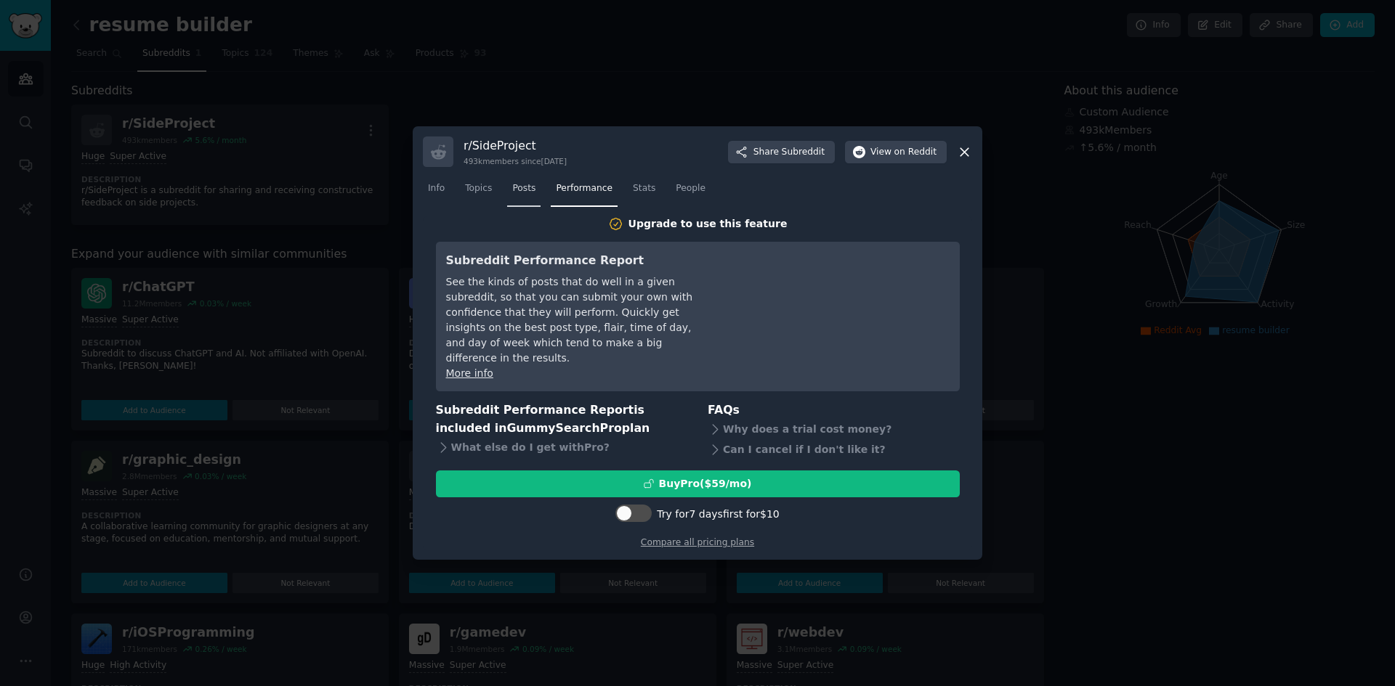
click at [535, 202] on link "Posts" at bounding box center [523, 192] width 33 height 30
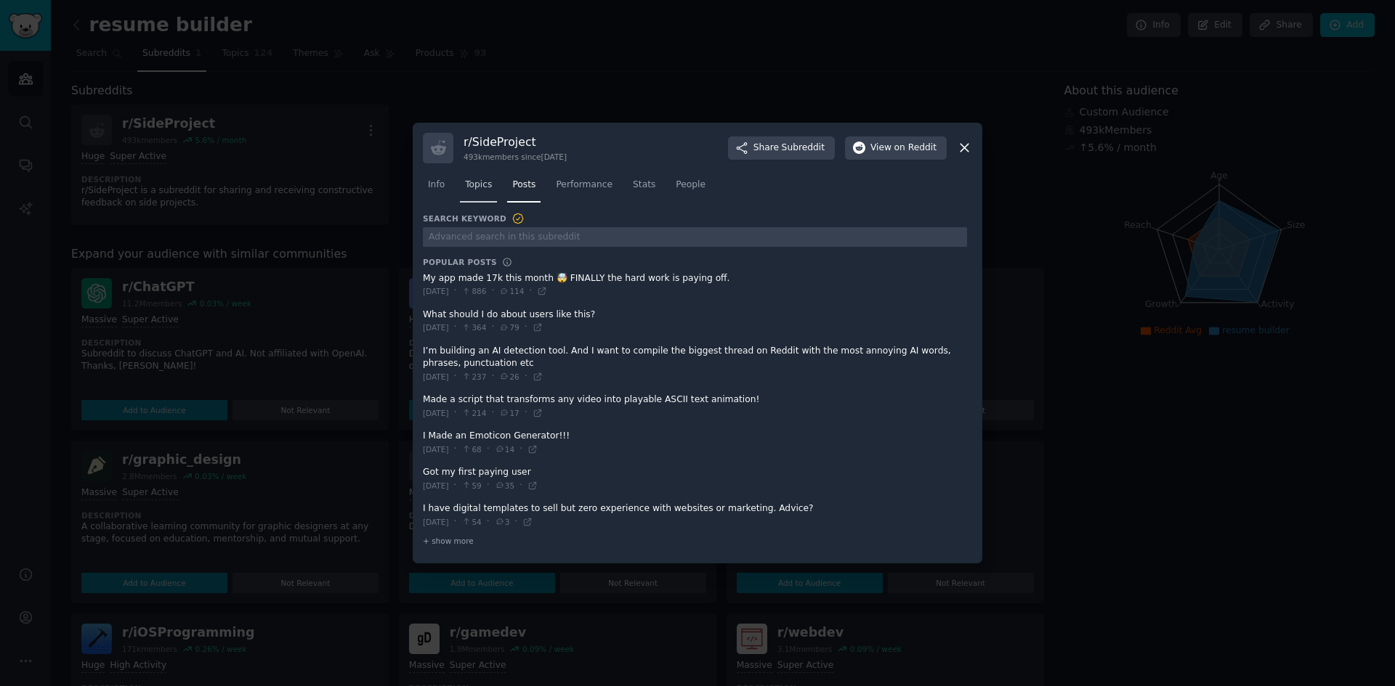
click at [473, 187] on span "Topics" at bounding box center [478, 185] width 27 height 13
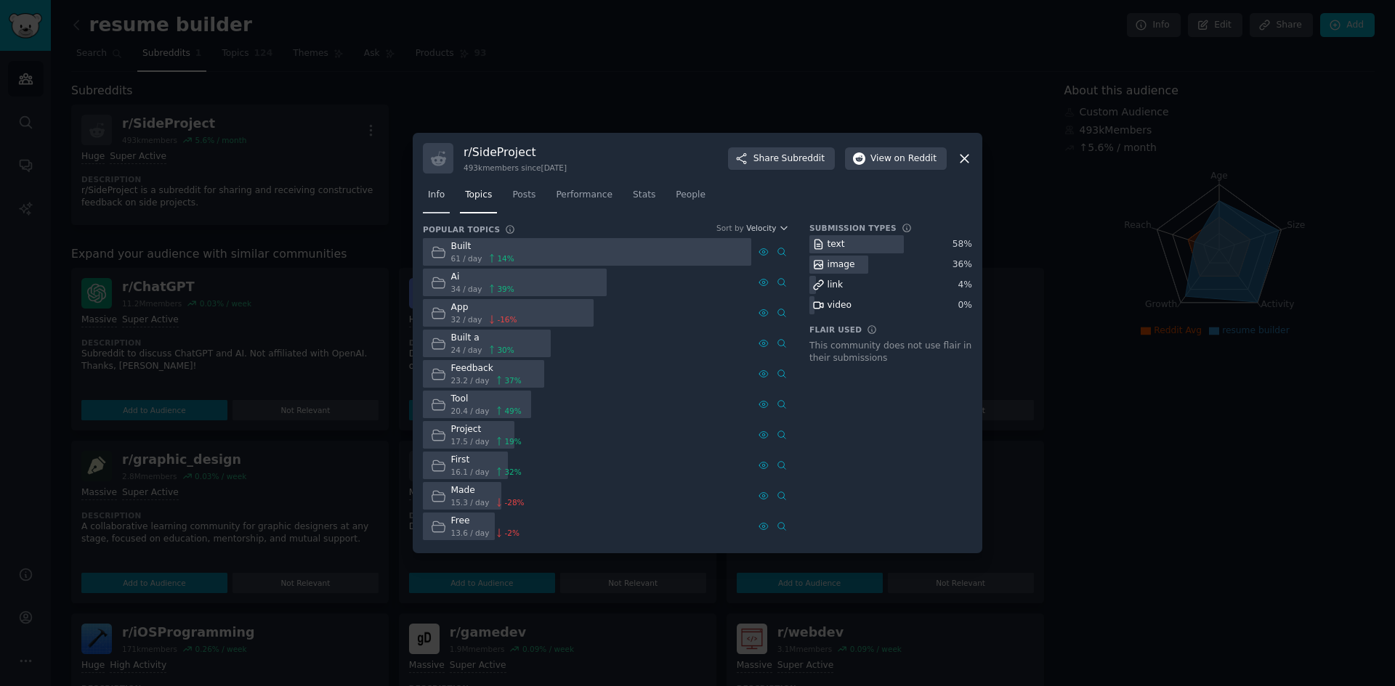
click at [442, 208] on link "Info" at bounding box center [436, 199] width 27 height 30
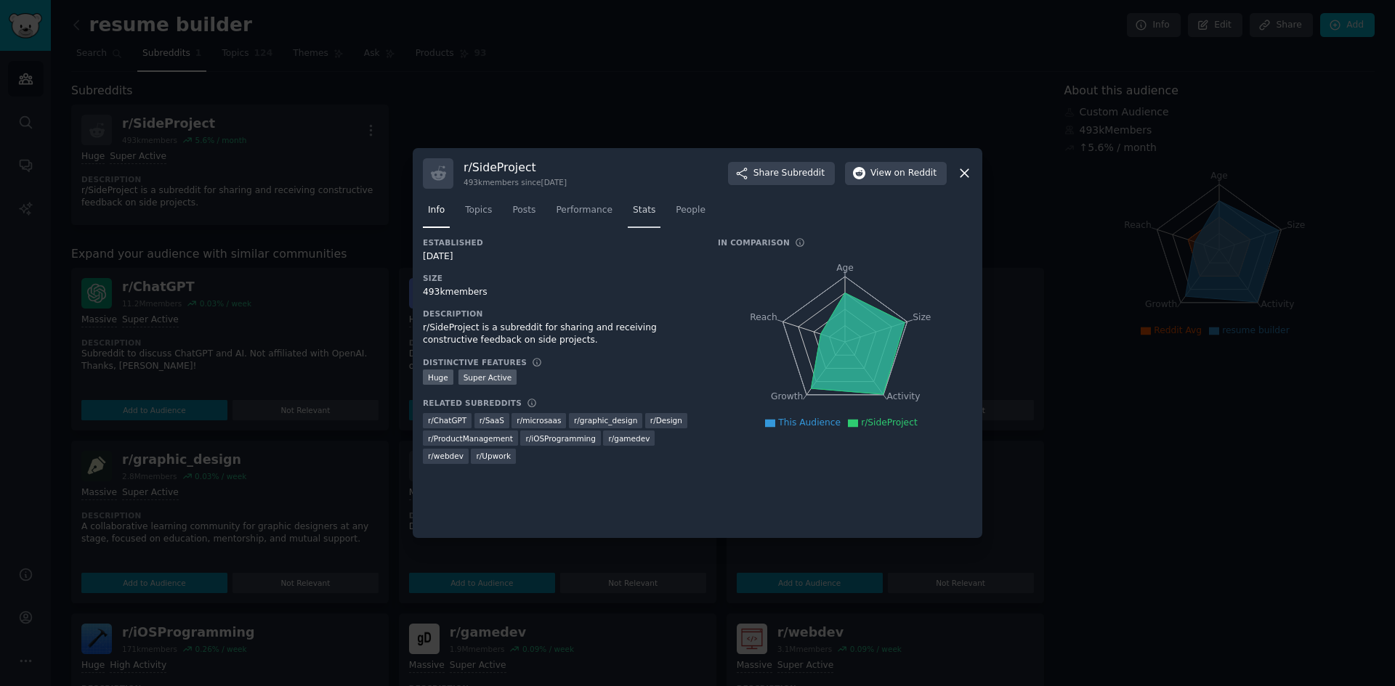
click at [641, 210] on span "Stats" at bounding box center [644, 210] width 23 height 13
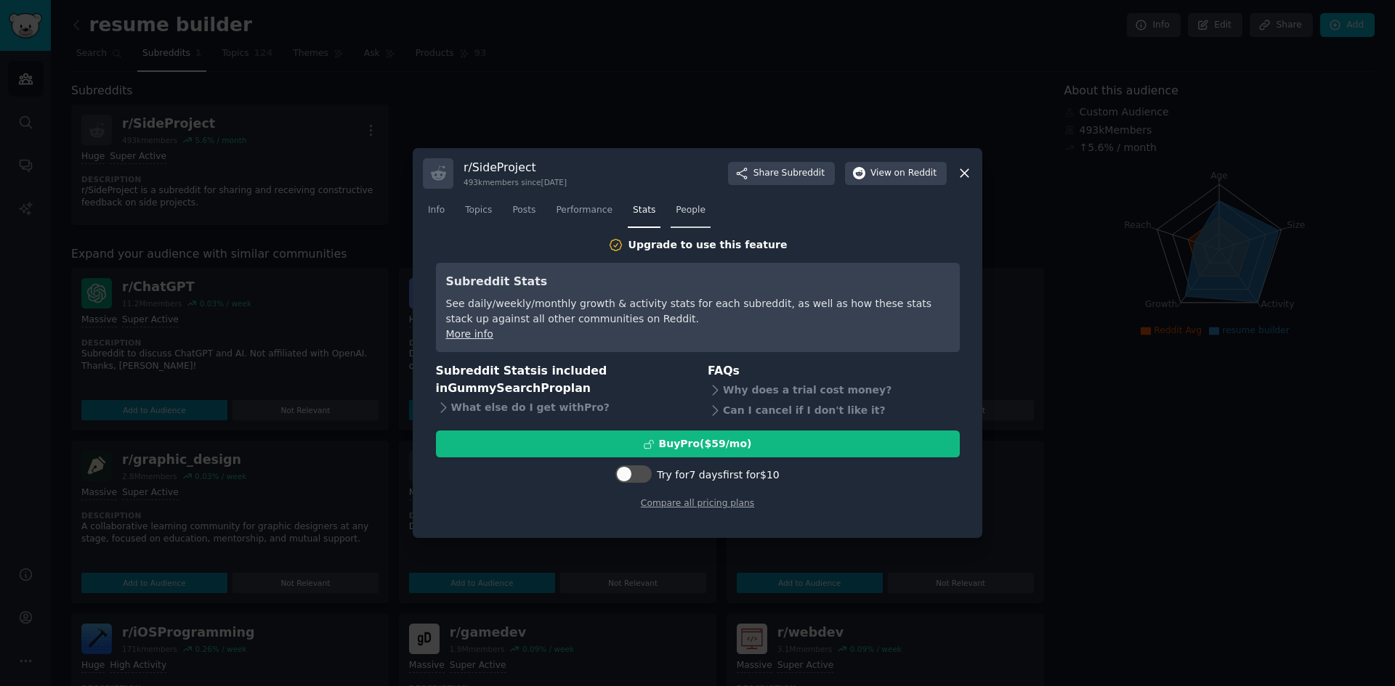
click at [676, 216] on span "People" at bounding box center [691, 210] width 30 height 13
click at [468, 222] on link "Topics" at bounding box center [478, 214] width 37 height 30
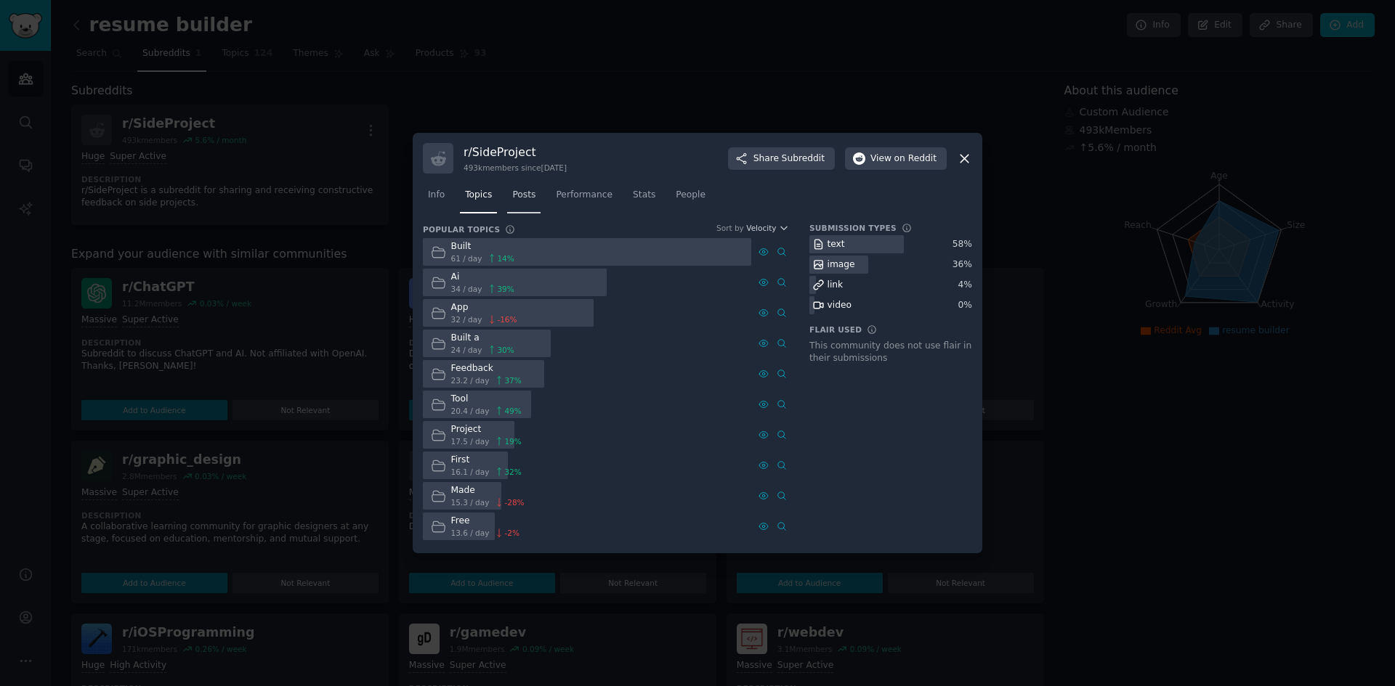
click at [514, 195] on span "Posts" at bounding box center [523, 195] width 23 height 13
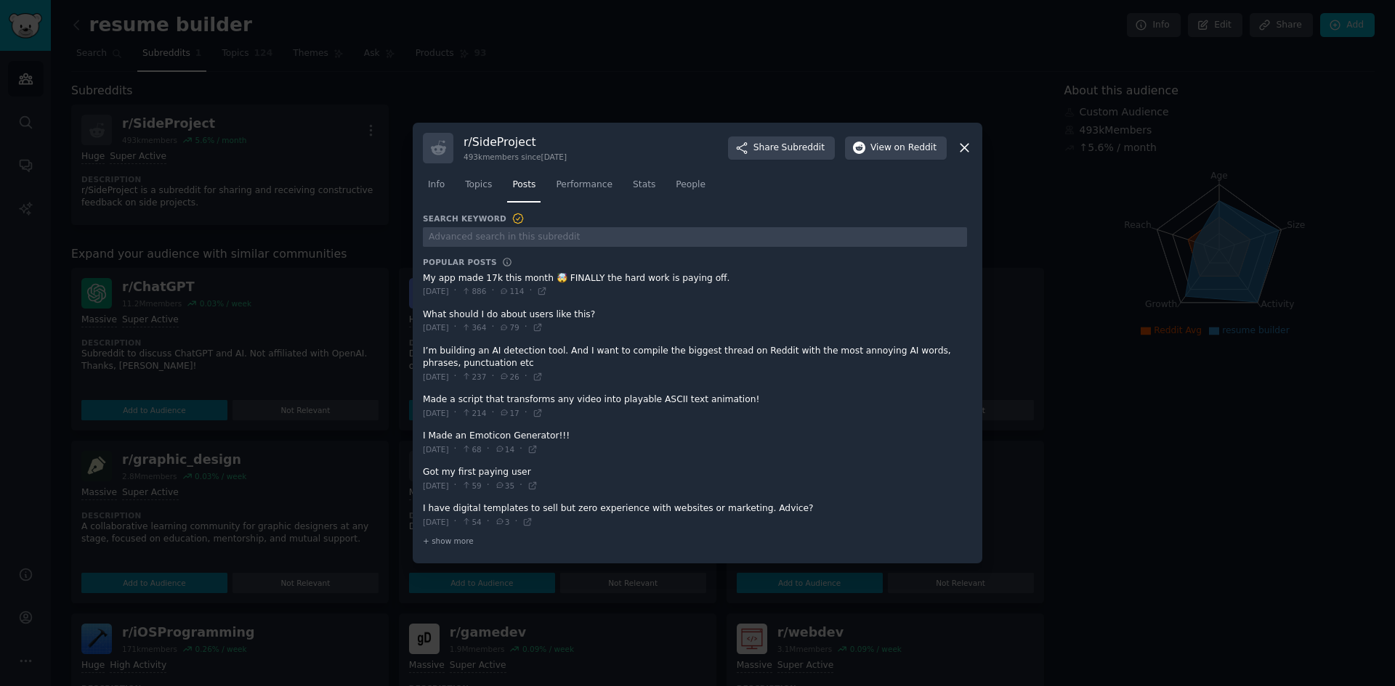
click at [966, 149] on icon at bounding box center [964, 147] width 15 height 15
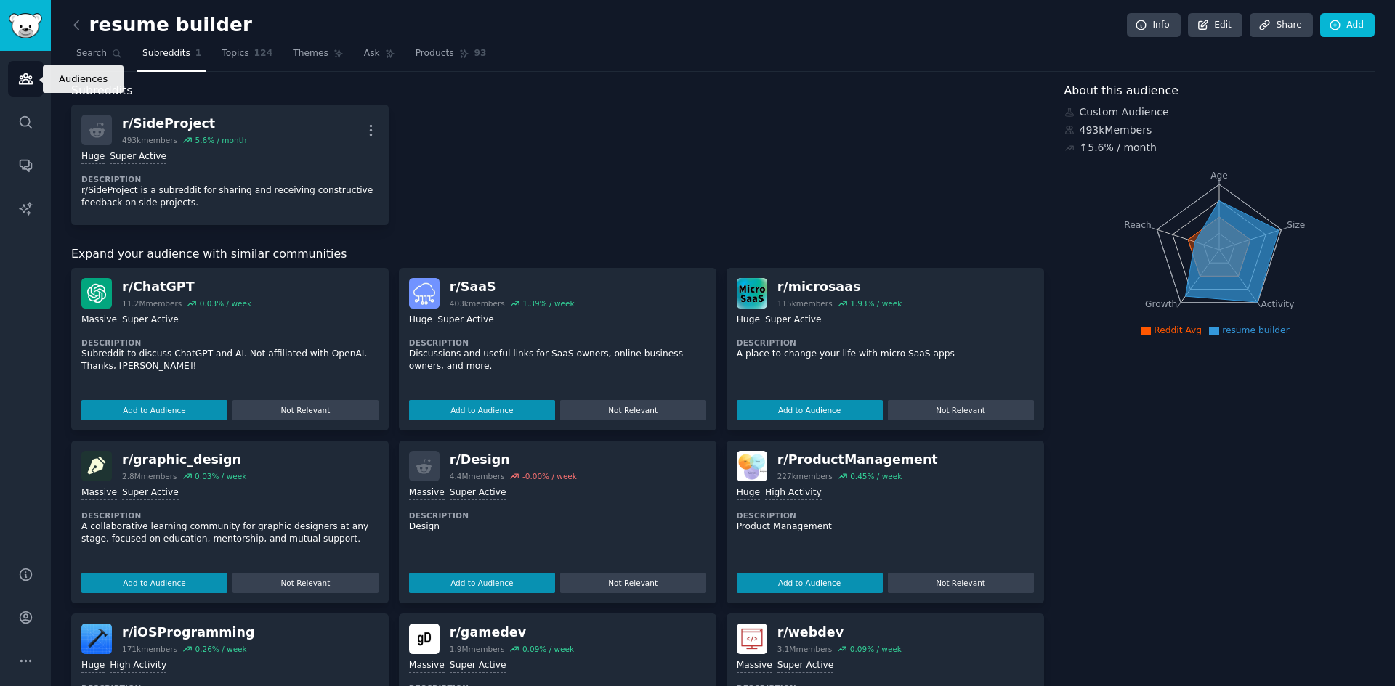
click at [25, 74] on icon "Sidebar" at bounding box center [25, 79] width 13 height 10
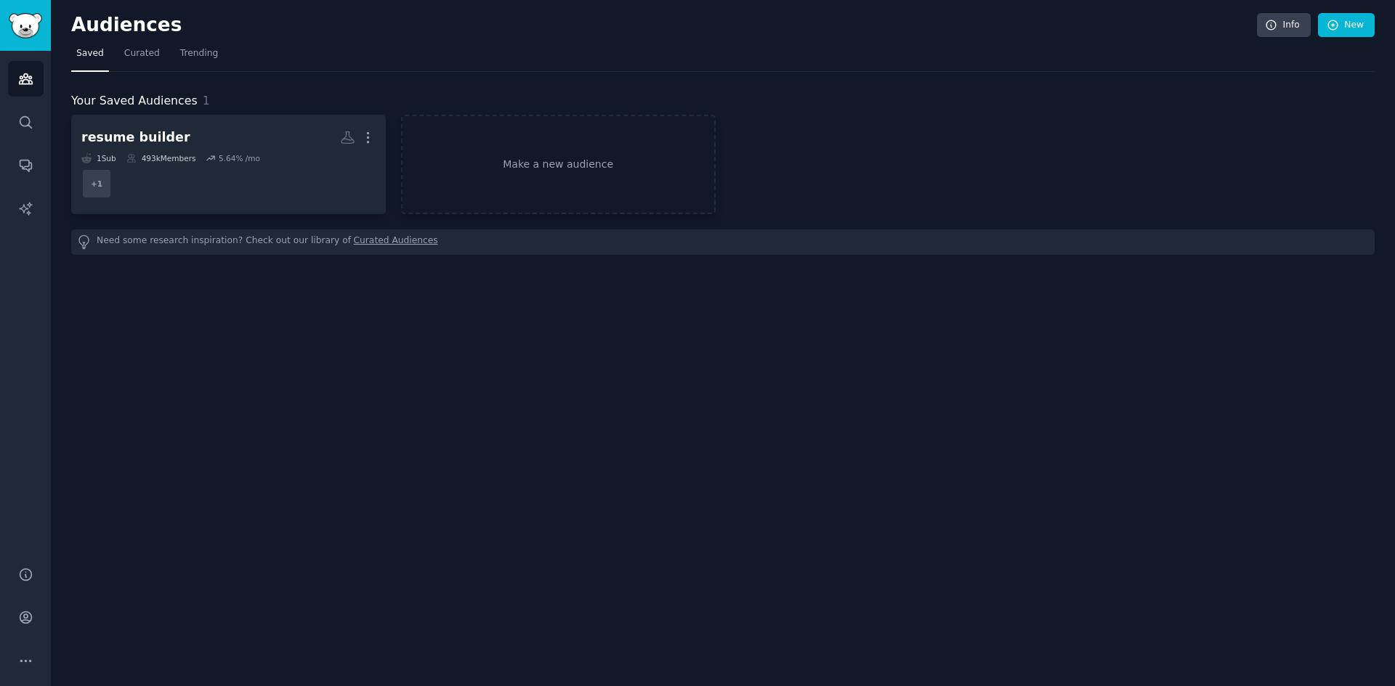
click at [50, 206] on div "Audiences Search Conversations AI Reports" at bounding box center [25, 300] width 51 height 498
click at [27, 195] on link "AI Reports" at bounding box center [26, 209] width 36 height 36
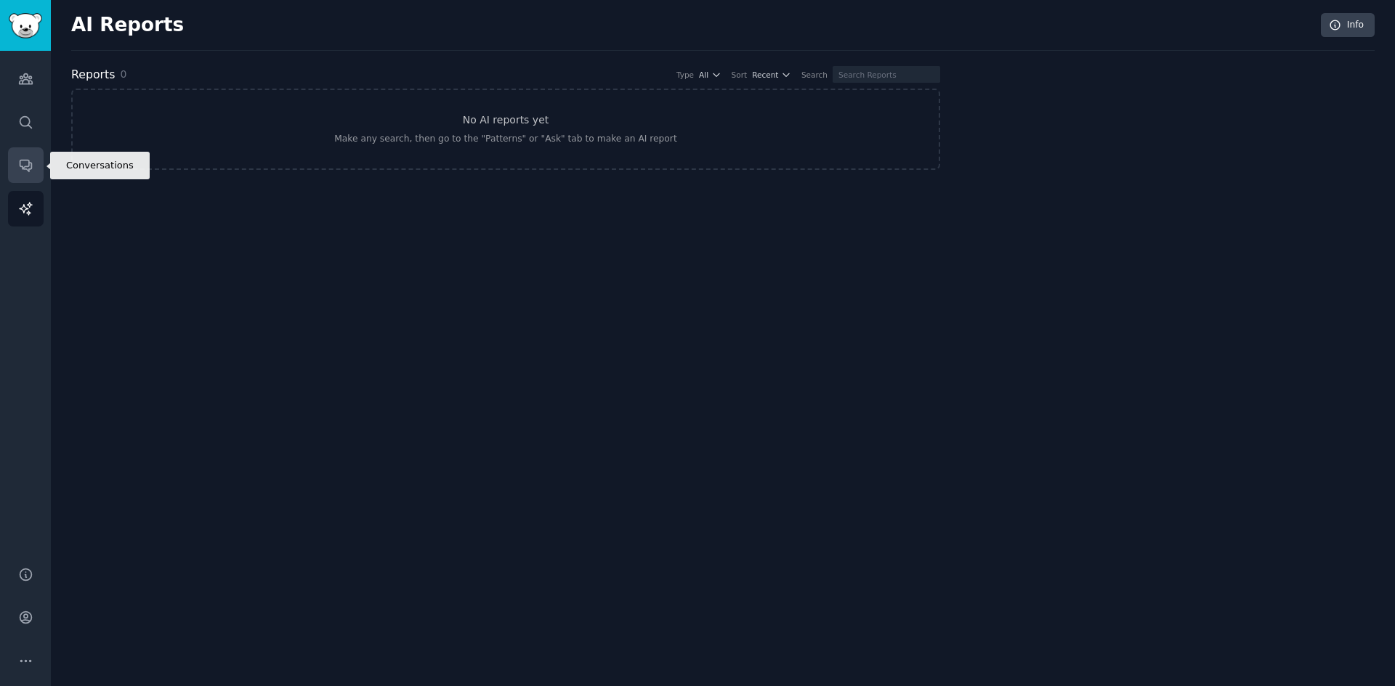
click at [30, 170] on icon "Sidebar" at bounding box center [25, 165] width 15 height 15
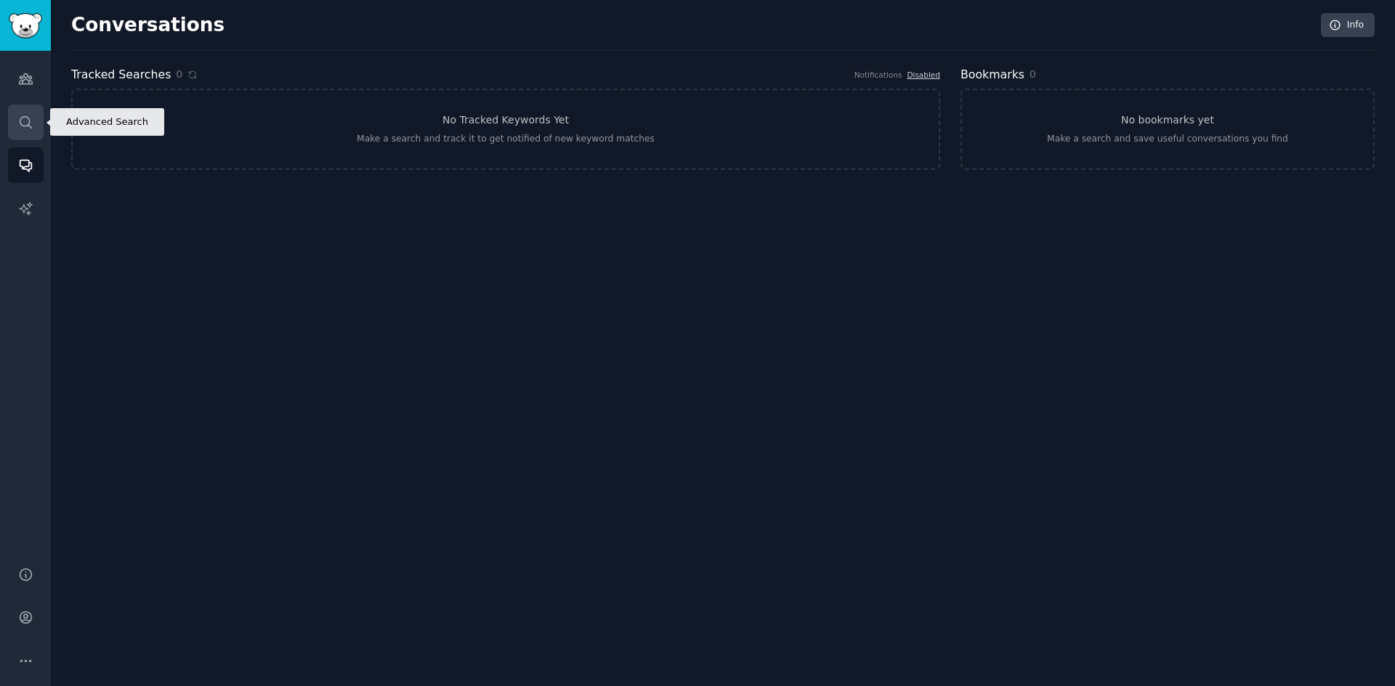
click at [34, 123] on link "Search" at bounding box center [26, 123] width 36 height 36
